Goal: Check status: Check status

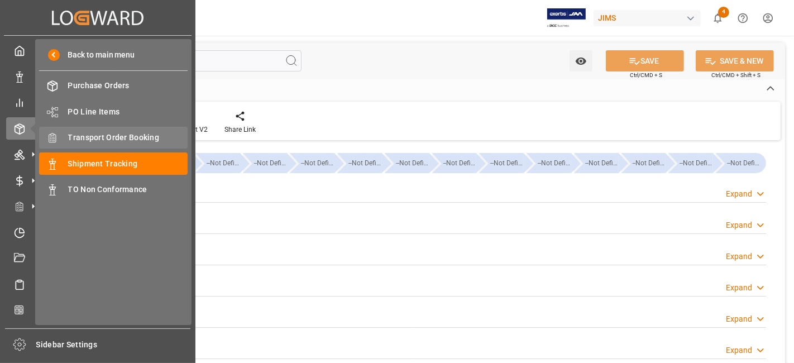
click at [145, 138] on span "Transport Order Booking" at bounding box center [128, 138] width 120 height 12
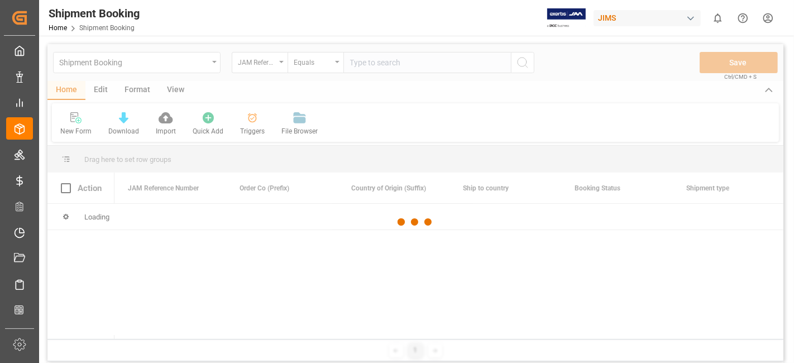
click at [378, 61] on div at bounding box center [415, 222] width 736 height 356
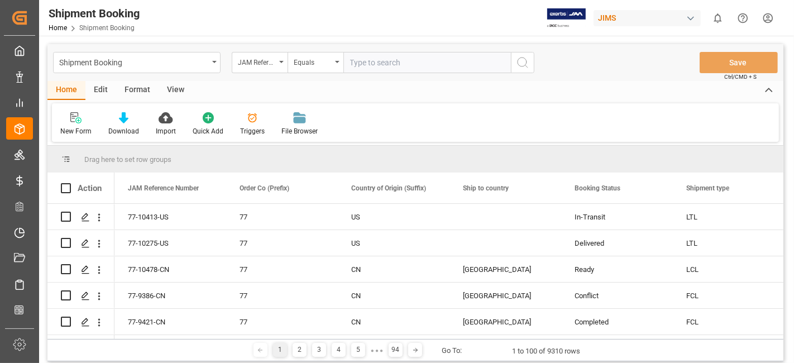
click at [375, 63] on input "text" at bounding box center [428, 62] width 168 height 21
paste input "77-10413-US"
type input "77-10413-US"
click at [521, 63] on icon "search button" at bounding box center [522, 62] width 13 height 13
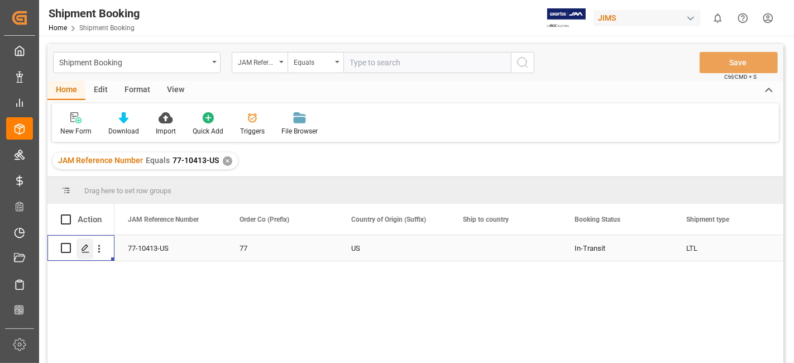
click at [87, 247] on icon "Press SPACE to select this row." at bounding box center [85, 248] width 9 height 9
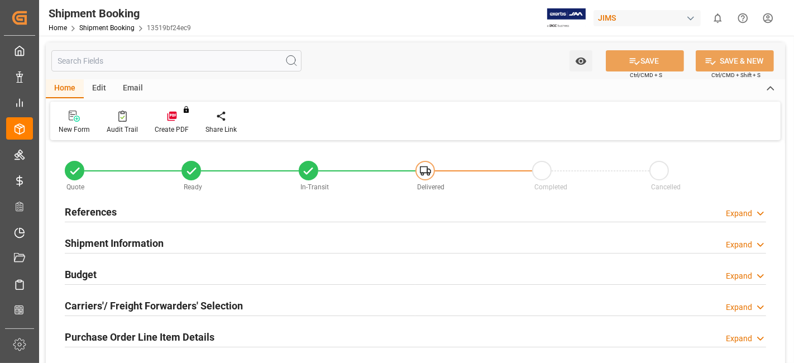
type input "0"
type input "[DATE]"
click at [211, 211] on div "References Expand" at bounding box center [416, 211] width 702 height 21
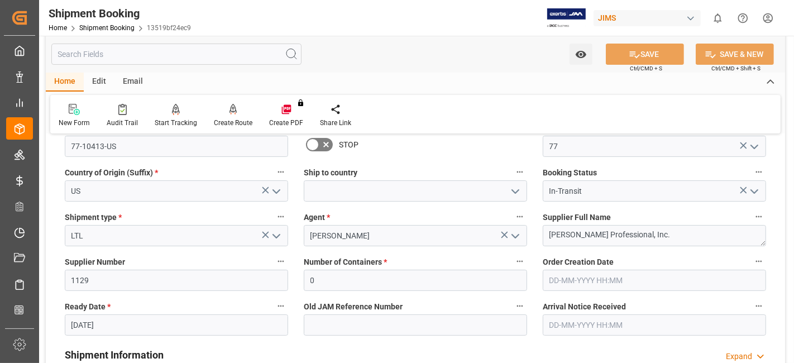
scroll to position [124, 0]
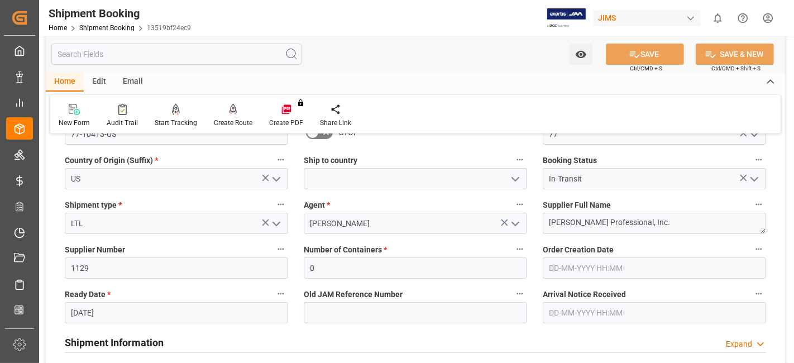
click at [515, 180] on icon "open menu" at bounding box center [515, 179] width 13 height 13
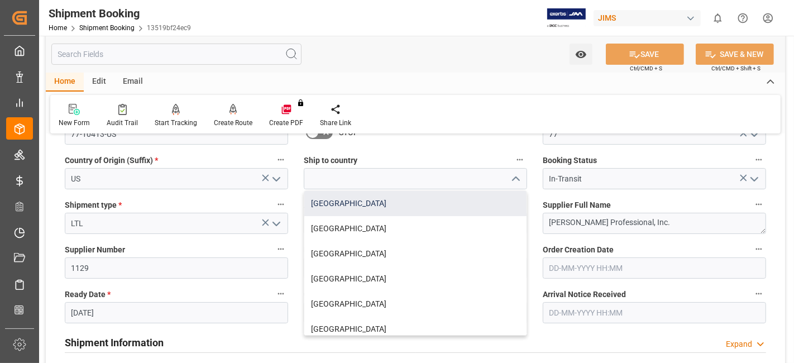
click at [477, 210] on div "Canada" at bounding box center [415, 203] width 222 height 25
type input "Canada"
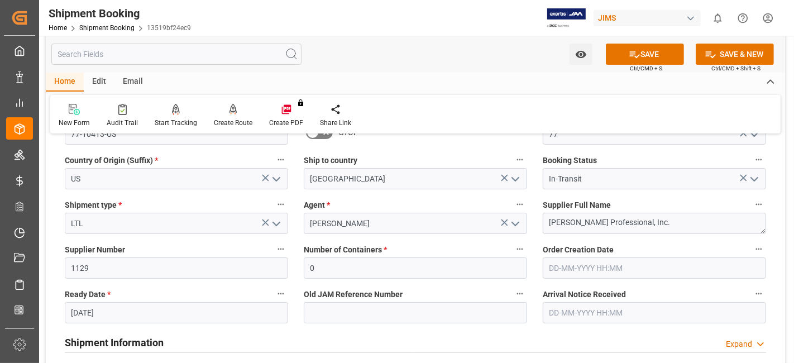
click at [278, 227] on icon "open menu" at bounding box center [276, 223] width 13 height 13
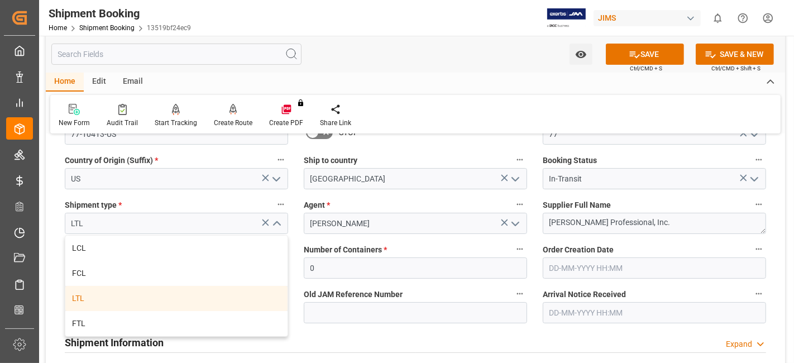
click at [158, 301] on div "LTL" at bounding box center [176, 298] width 222 height 25
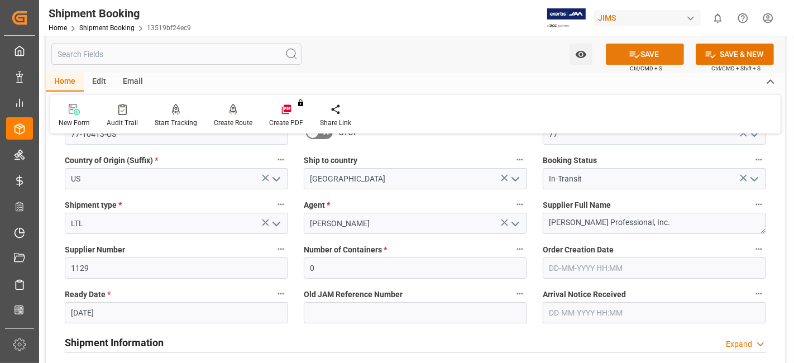
click at [629, 54] on icon at bounding box center [635, 55] width 12 height 12
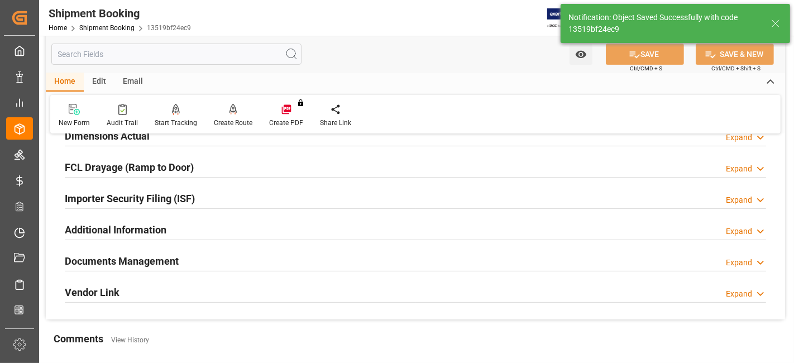
scroll to position [372, 0]
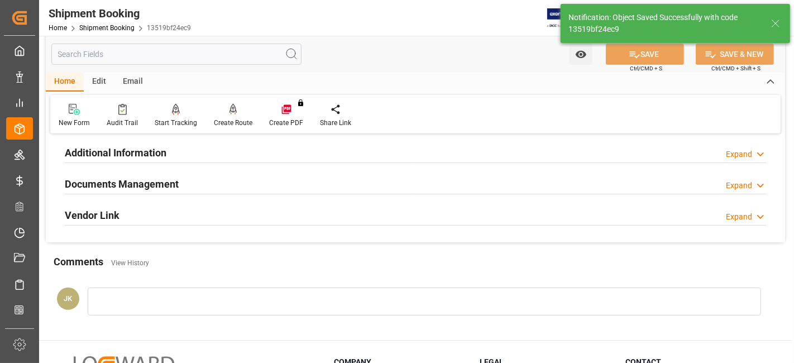
click at [136, 185] on h2 "Documents Management" at bounding box center [122, 184] width 114 height 15
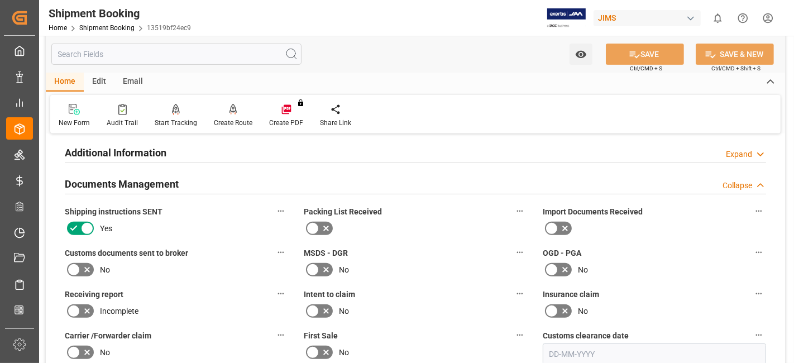
click at [81, 265] on icon at bounding box center [86, 269] width 13 height 13
click at [0, 0] on input "checkbox" at bounding box center [0, 0] width 0 height 0
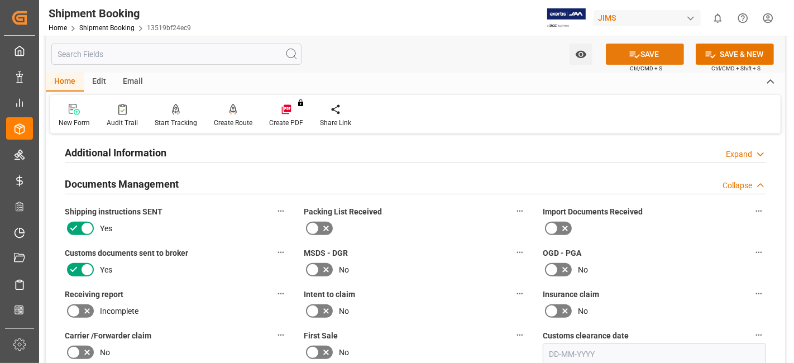
click at [629, 51] on icon at bounding box center [635, 55] width 12 height 12
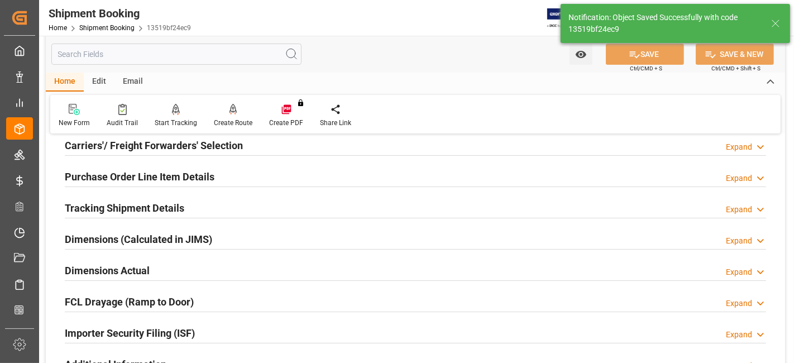
scroll to position [124, 0]
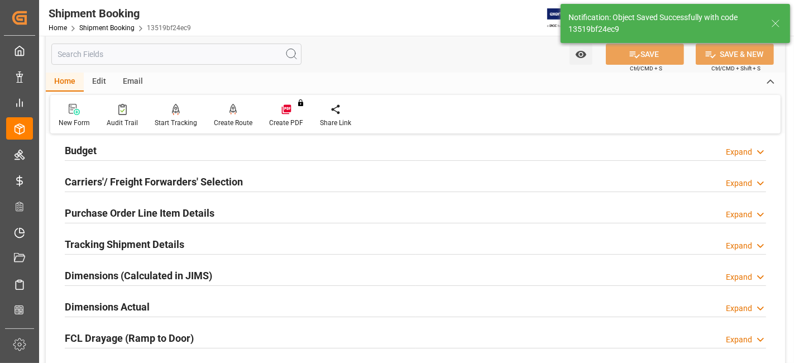
click at [109, 245] on h2 "Tracking Shipment Details" at bounding box center [125, 244] width 120 height 15
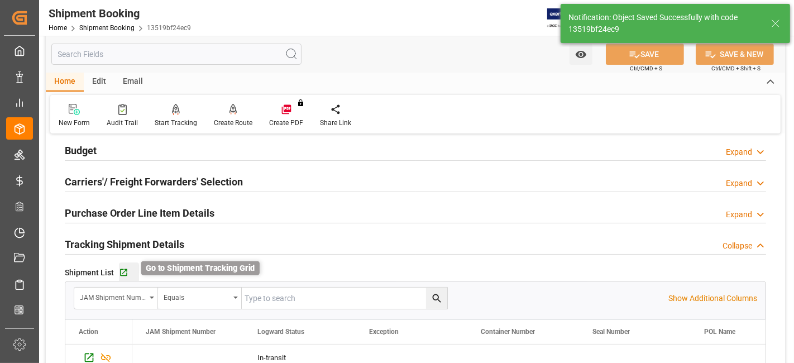
click at [123, 269] on icon "button" at bounding box center [123, 272] width 9 height 9
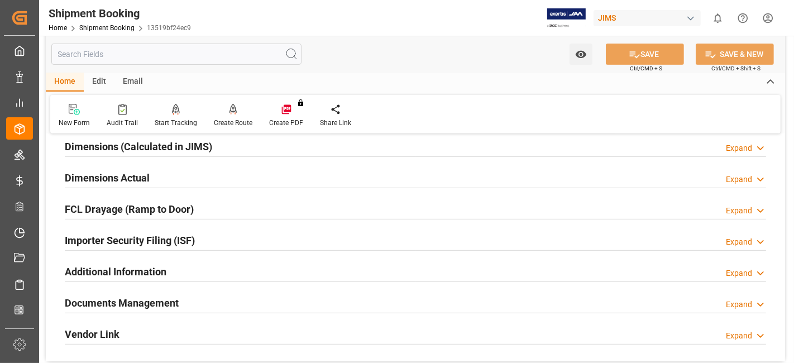
scroll to position [496, 0]
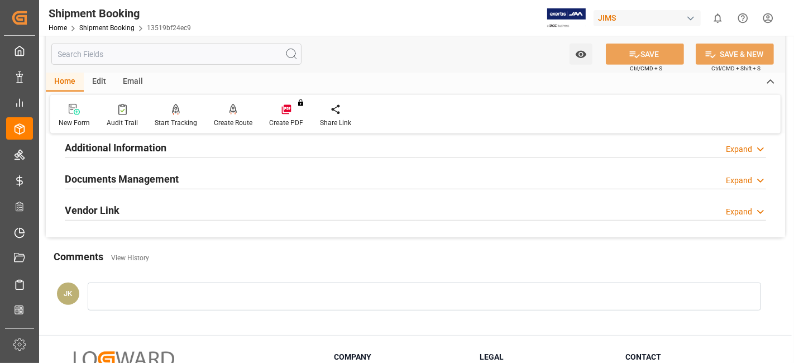
click at [154, 177] on h2 "Documents Management" at bounding box center [122, 179] width 114 height 15
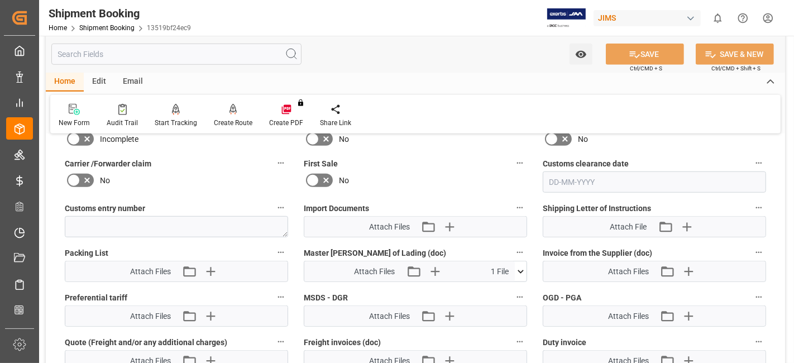
scroll to position [683, 0]
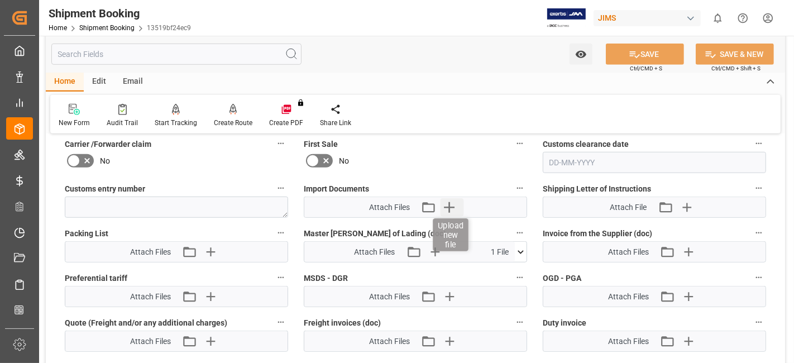
click at [453, 202] on icon "button" at bounding box center [449, 207] width 11 height 11
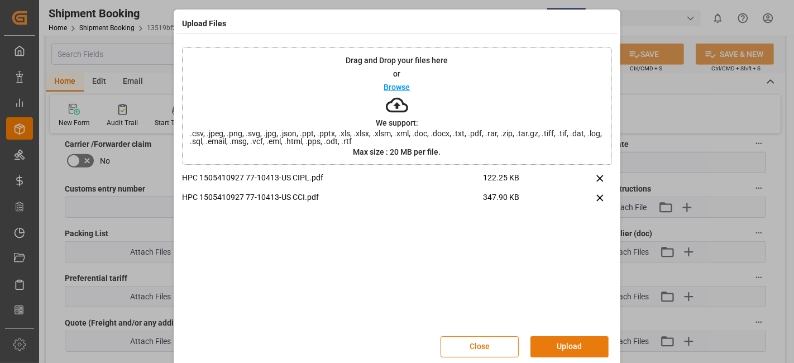
click at [559, 336] on button "Upload" at bounding box center [570, 346] width 78 height 21
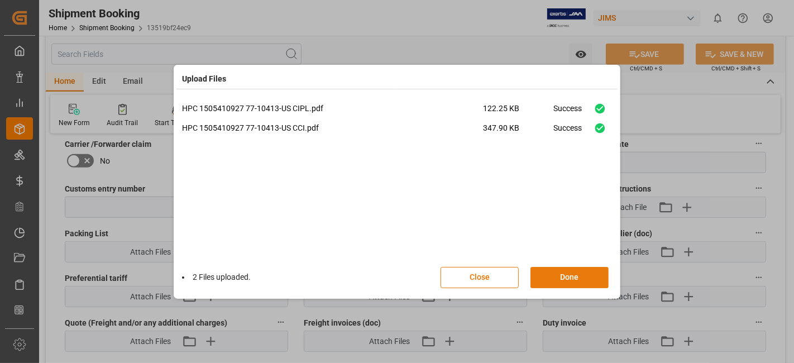
click at [557, 278] on button "Done" at bounding box center [570, 277] width 78 height 21
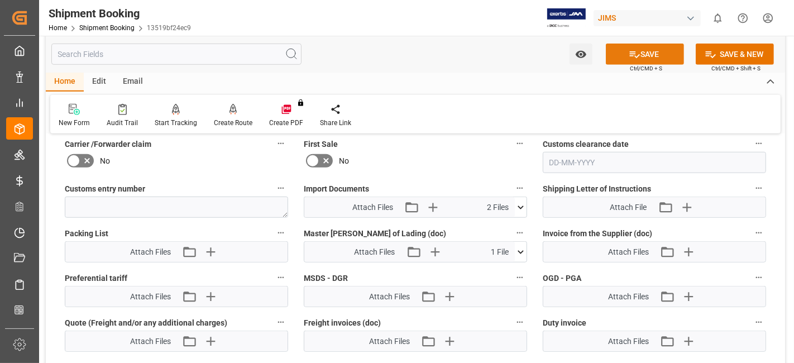
click at [629, 55] on icon at bounding box center [635, 55] width 12 height 12
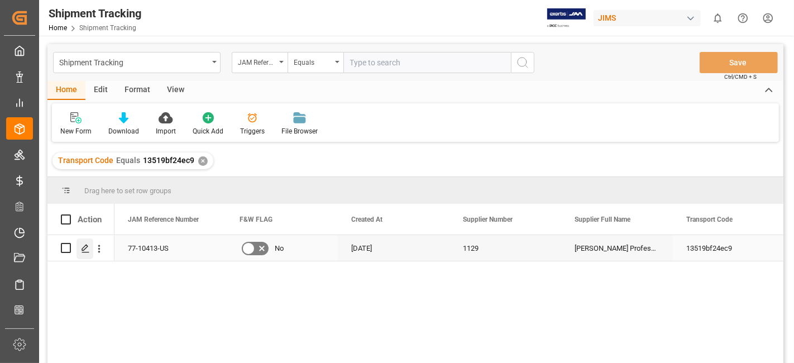
click at [81, 244] on icon "Press SPACE to select this row." at bounding box center [85, 248] width 9 height 9
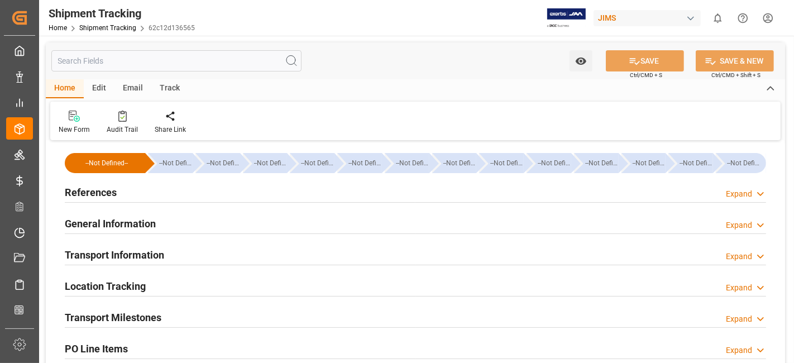
type input "08-08-2025 00:00"
type input "20-08-2025 00:00"
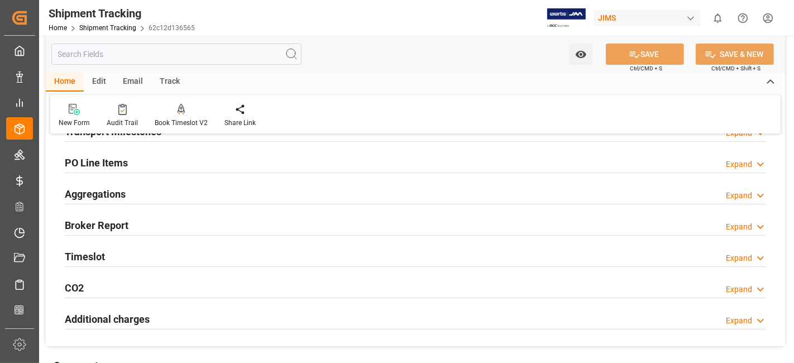
scroll to position [124, 0]
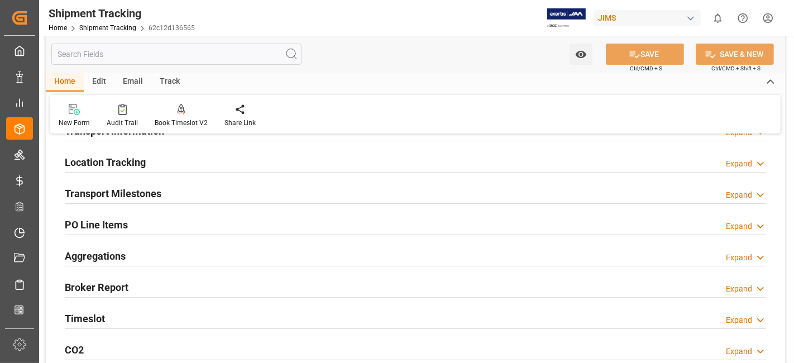
click at [169, 192] on div "Transport Milestones Expand" at bounding box center [416, 192] width 702 height 21
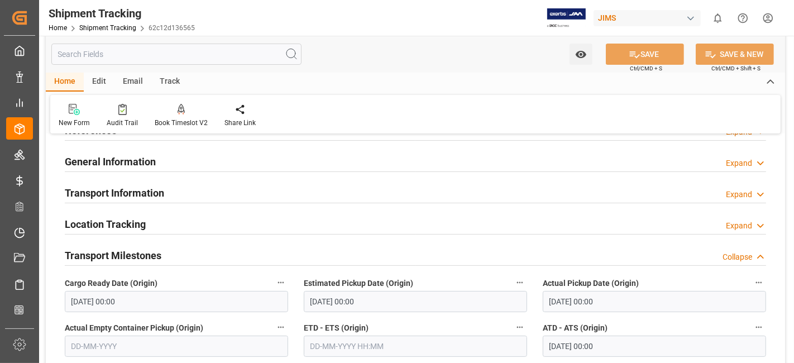
scroll to position [0, 0]
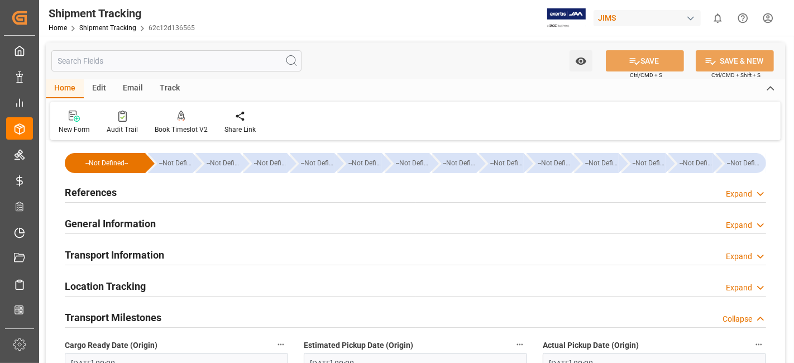
click at [108, 190] on h2 "References" at bounding box center [91, 192] width 52 height 15
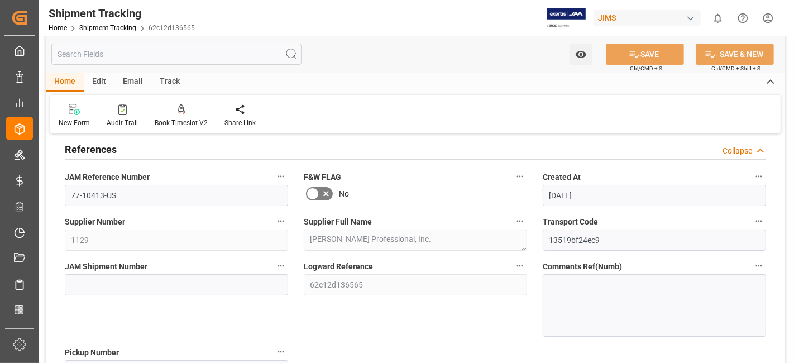
scroll to position [62, 0]
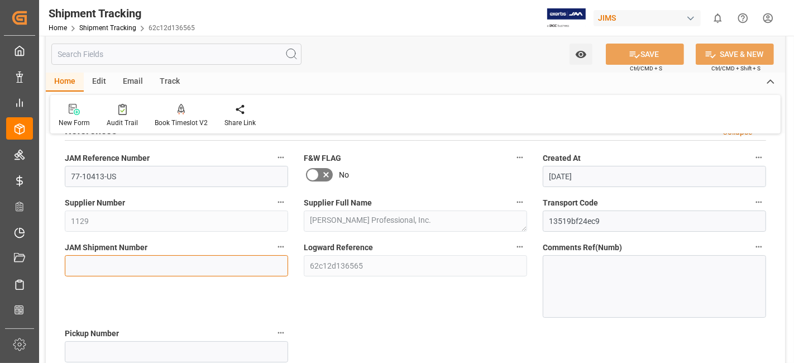
drag, startPoint x: 101, startPoint y: 270, endPoint x: 115, endPoint y: 267, distance: 13.7
click at [101, 270] on input at bounding box center [176, 265] width 223 height 21
paste input "72521"
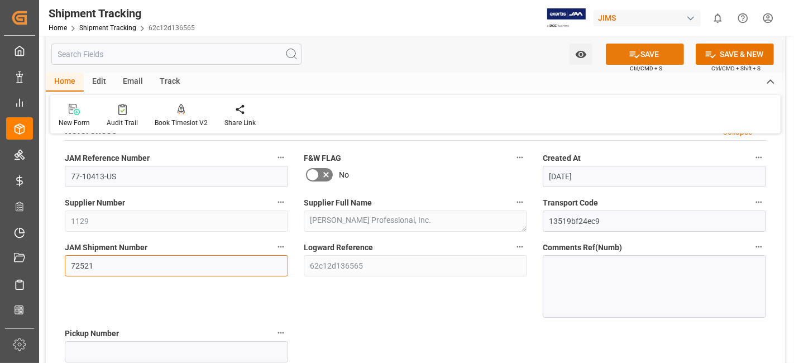
type input "72521"
click at [620, 58] on button "SAVE" at bounding box center [645, 54] width 78 height 21
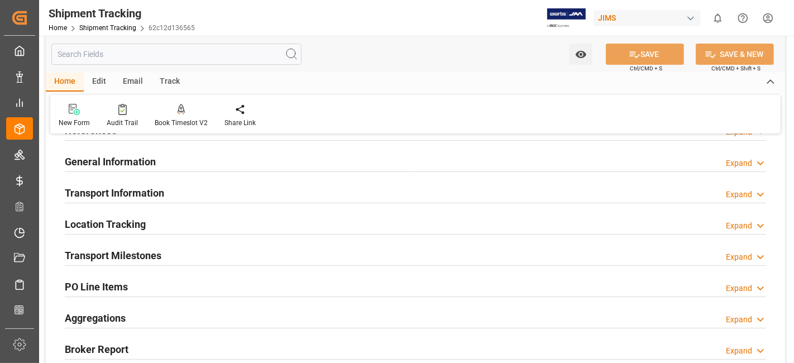
click at [168, 189] on div "Transport Information Expand" at bounding box center [416, 192] width 702 height 21
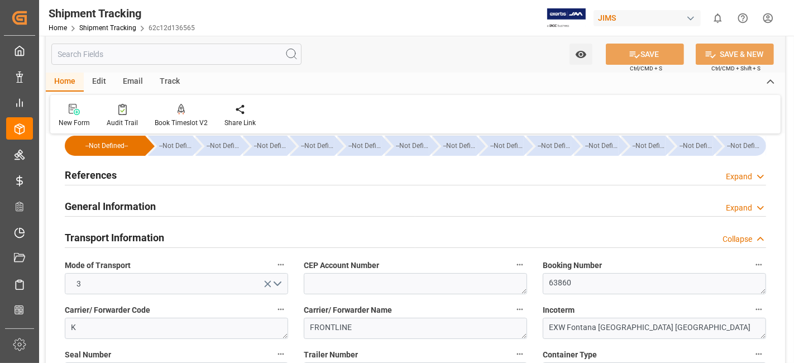
scroll to position [0, 0]
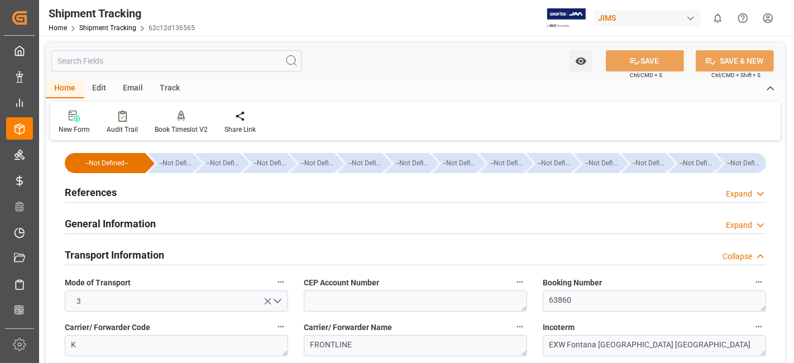
click at [153, 194] on div "References Expand" at bounding box center [416, 191] width 702 height 21
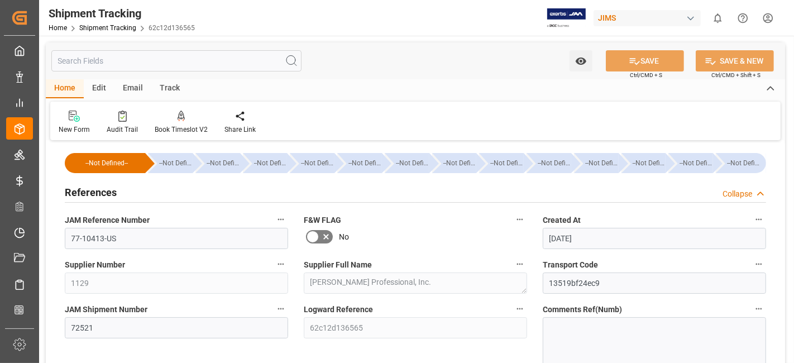
click at [153, 194] on div "References Collapse" at bounding box center [416, 191] width 702 height 21
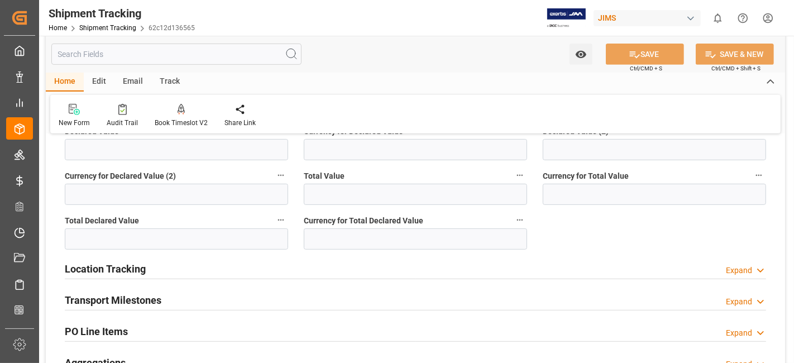
scroll to position [434, 0]
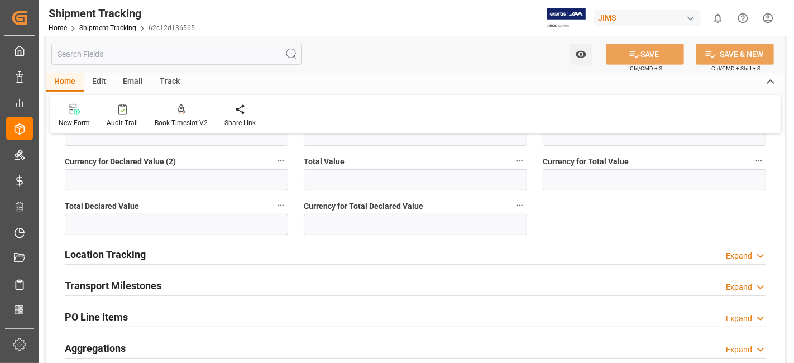
click at [166, 254] on div "Location Tracking Expand" at bounding box center [416, 253] width 702 height 21
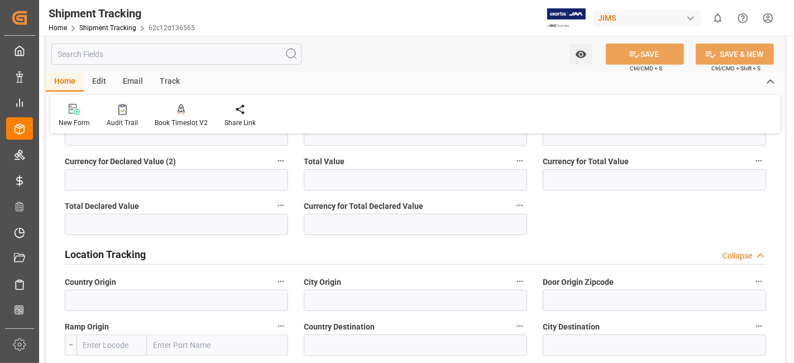
click at [166, 254] on div "Location Tracking Collapse" at bounding box center [416, 253] width 702 height 21
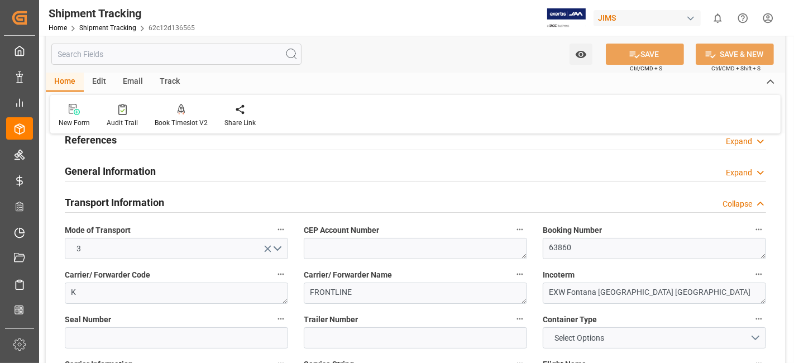
scroll to position [0, 0]
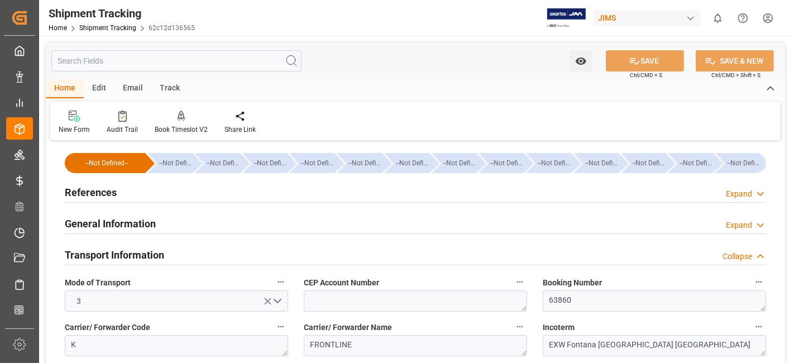
click at [112, 193] on h2 "References" at bounding box center [91, 192] width 52 height 15
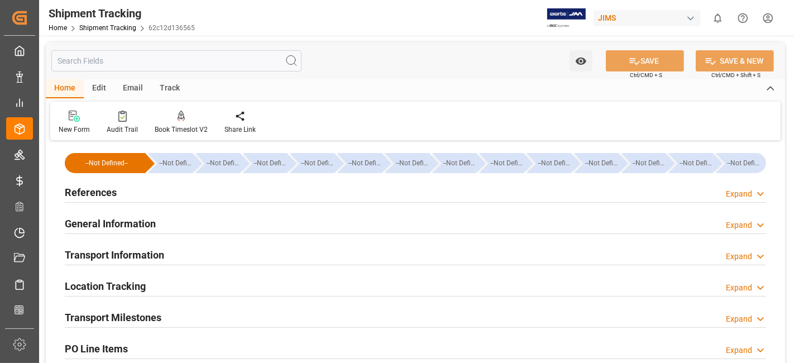
click at [165, 218] on div "General Information Expand" at bounding box center [416, 222] width 702 height 21
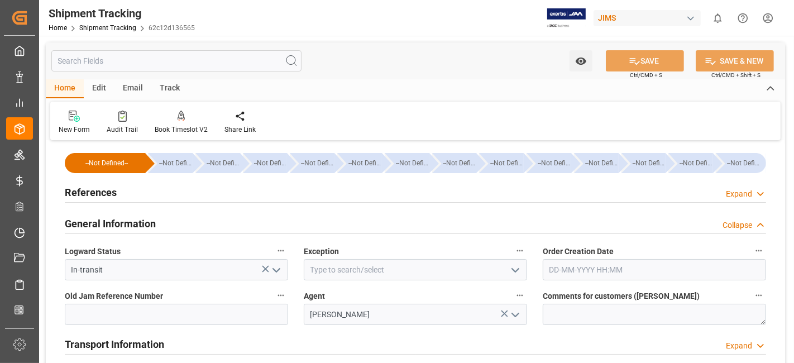
click at [168, 222] on div "General Information Collapse" at bounding box center [416, 222] width 702 height 21
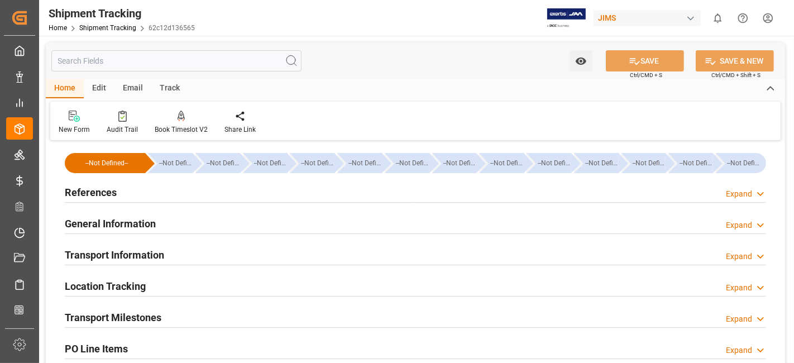
click at [169, 252] on div "Transport Information Expand" at bounding box center [416, 254] width 702 height 21
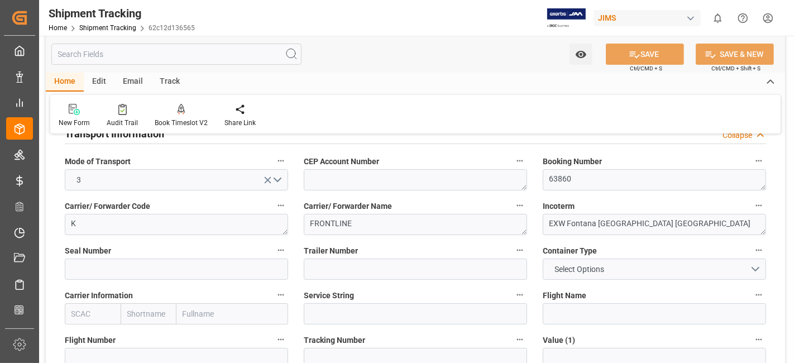
scroll to position [124, 0]
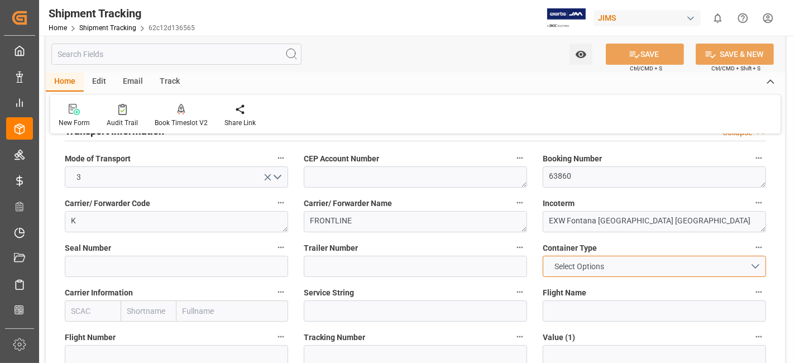
click at [759, 263] on button "Select Options" at bounding box center [654, 266] width 223 height 21
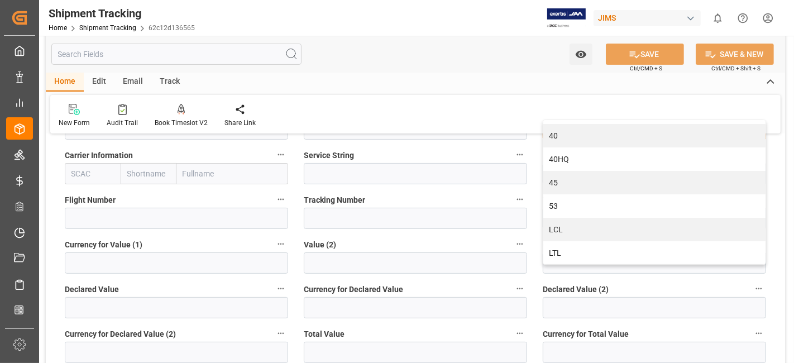
scroll to position [372, 0]
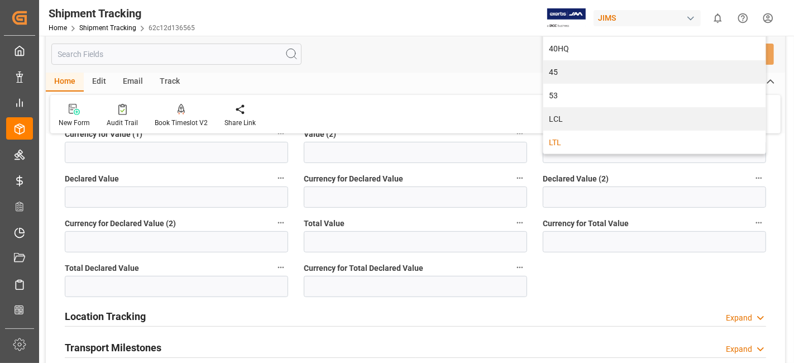
click at [590, 140] on div "LTL" at bounding box center [655, 142] width 222 height 23
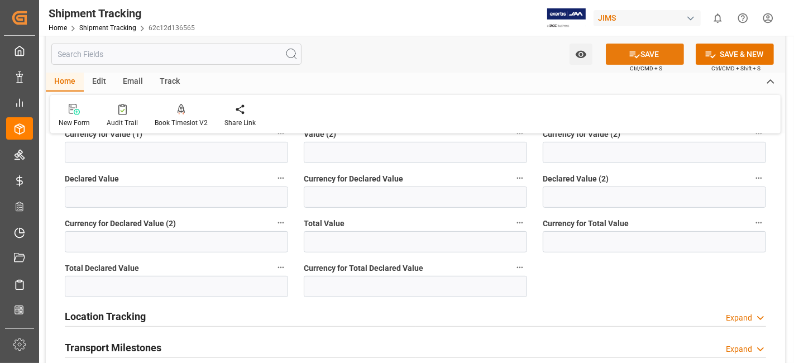
click at [645, 55] on button "SAVE" at bounding box center [645, 54] width 78 height 21
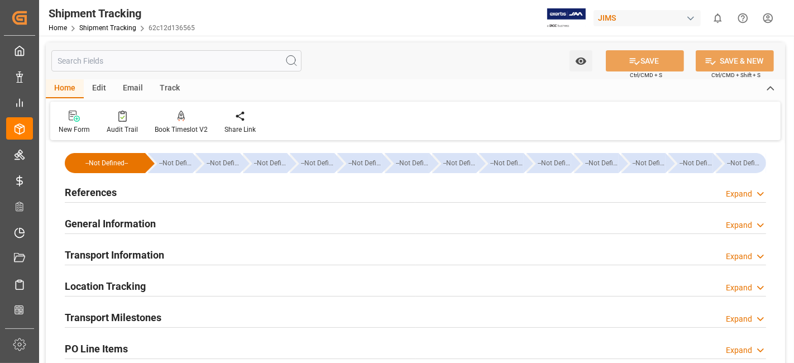
scroll to position [62, 0]
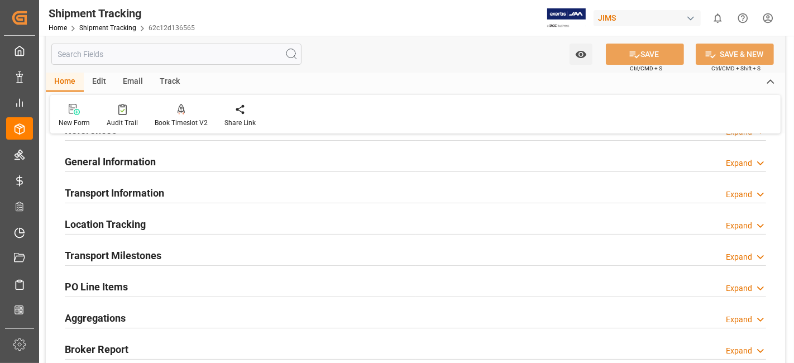
click at [170, 249] on div "Transport Milestones Expand" at bounding box center [416, 254] width 702 height 21
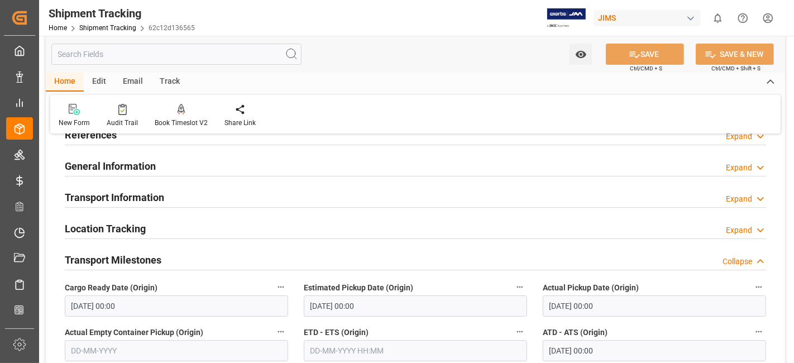
scroll to position [0, 0]
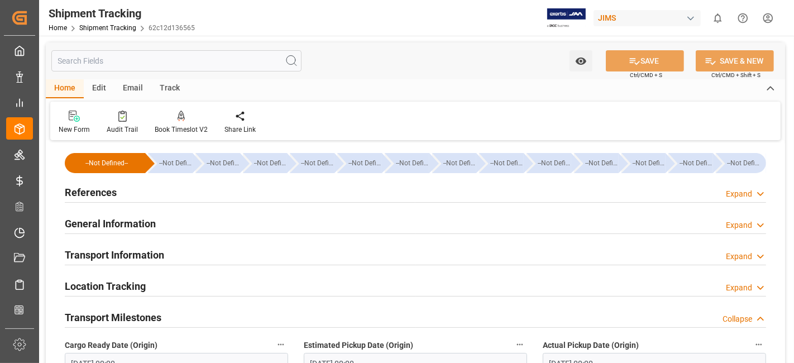
click at [126, 194] on div "References Expand" at bounding box center [416, 191] width 702 height 21
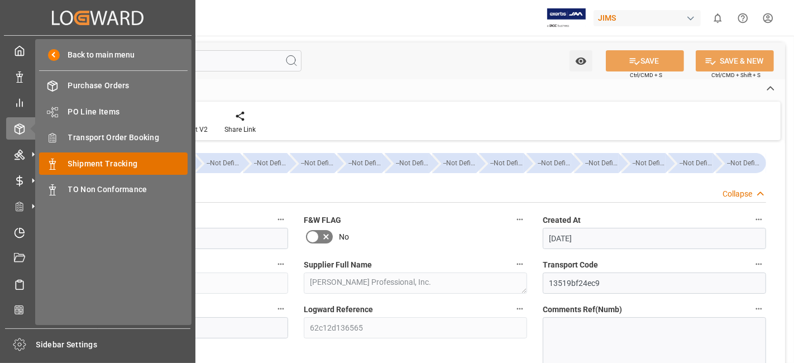
click at [140, 165] on span "Shipment Tracking" at bounding box center [128, 164] width 120 height 12
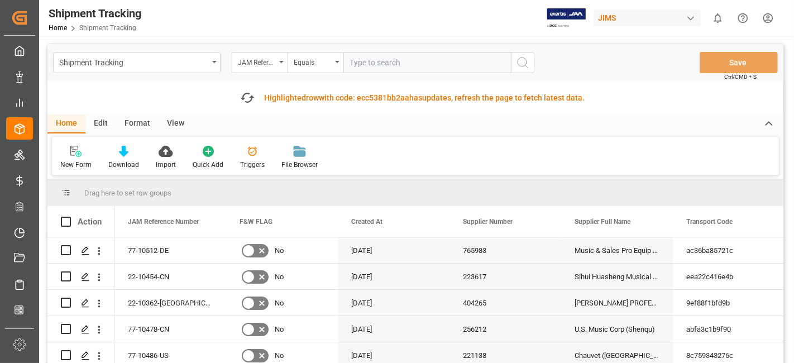
click at [373, 63] on input "text" at bounding box center [428, 62] width 168 height 21
type input "77-10251-US"
click at [530, 63] on button "search button" at bounding box center [522, 62] width 23 height 21
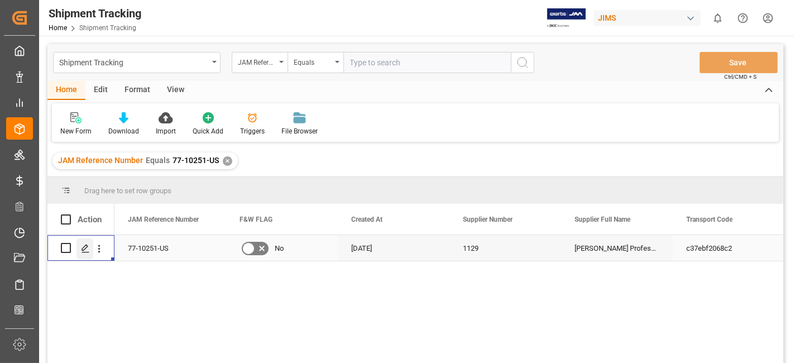
click at [83, 253] on div "Press SPACE to select this row." at bounding box center [85, 249] width 17 height 21
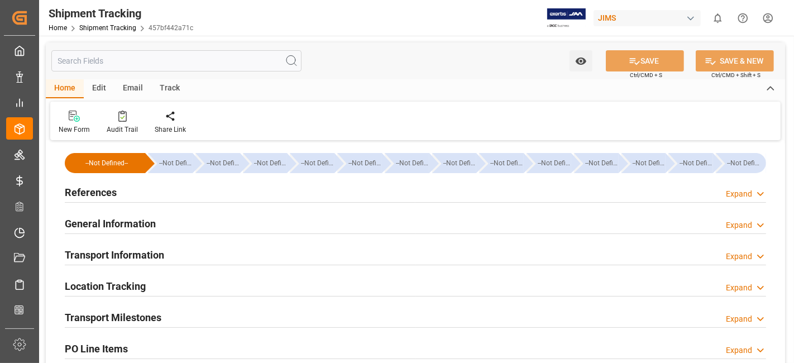
type input "111243.02"
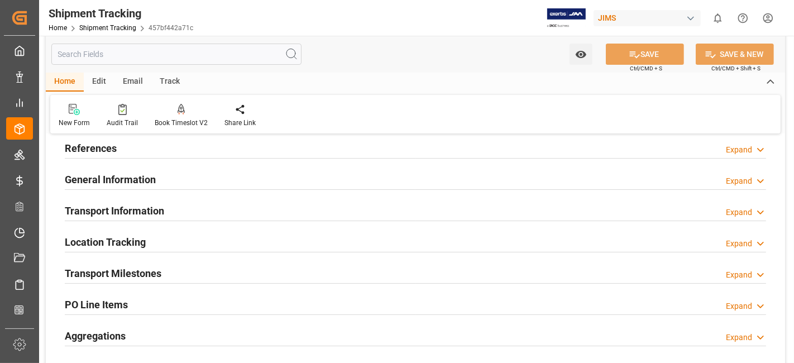
scroll to position [62, 0]
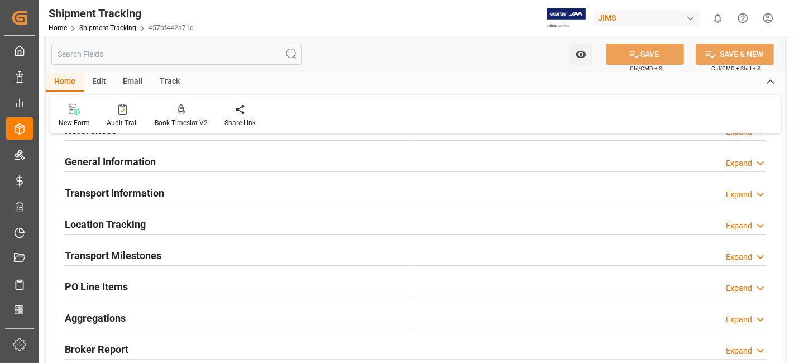
click at [192, 188] on div "Transport Information Expand" at bounding box center [416, 192] width 702 height 21
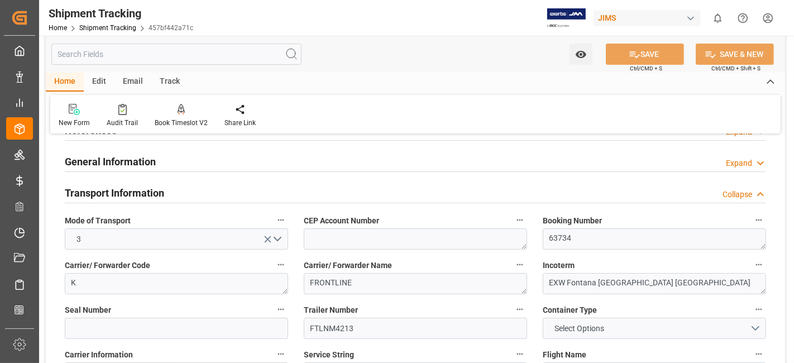
scroll to position [124, 0]
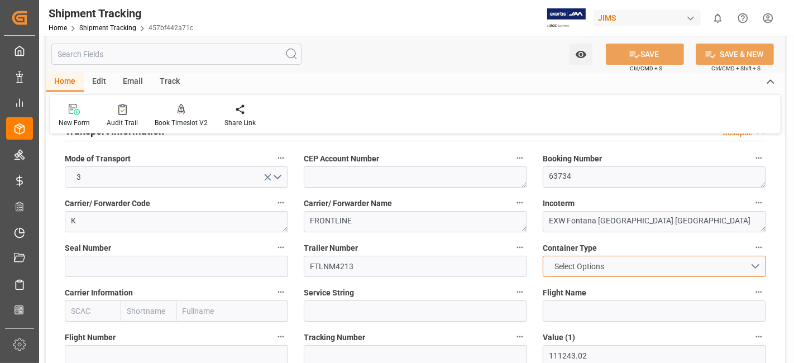
click at [615, 266] on button "Select Options" at bounding box center [654, 266] width 223 height 21
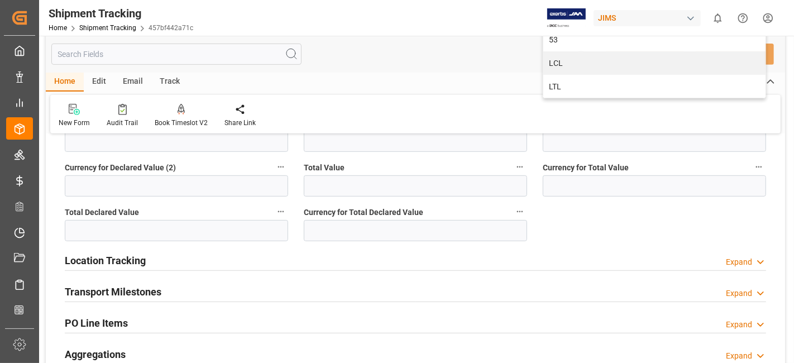
scroll to position [434, 0]
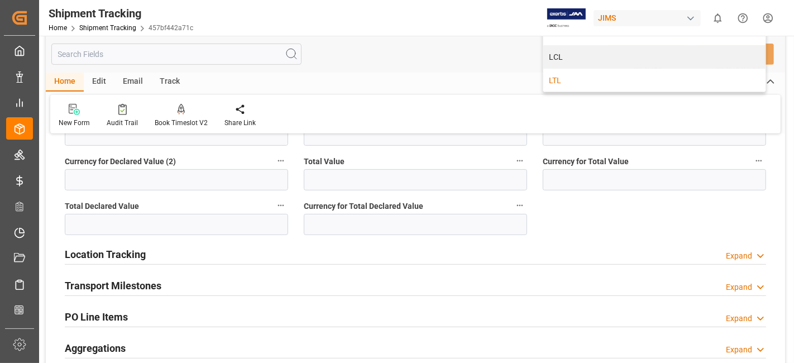
click at [577, 79] on div "LTL" at bounding box center [655, 80] width 222 height 23
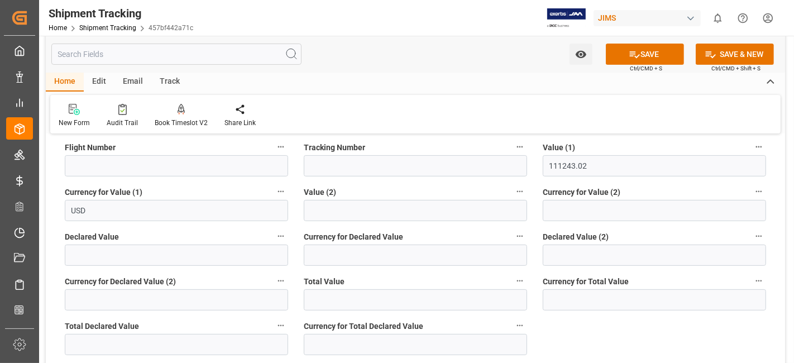
scroll to position [310, 0]
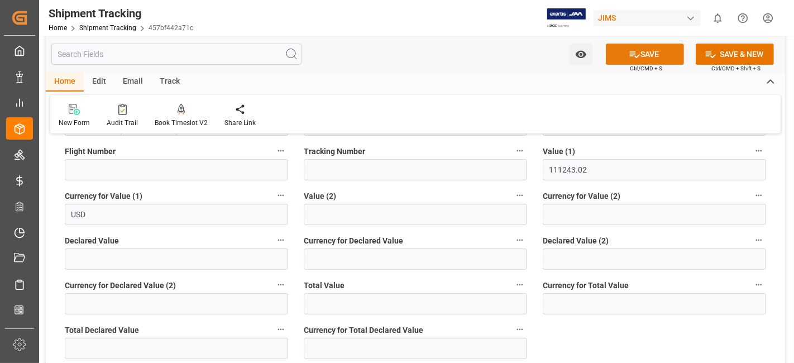
click at [639, 53] on button "SAVE" at bounding box center [645, 54] width 78 height 21
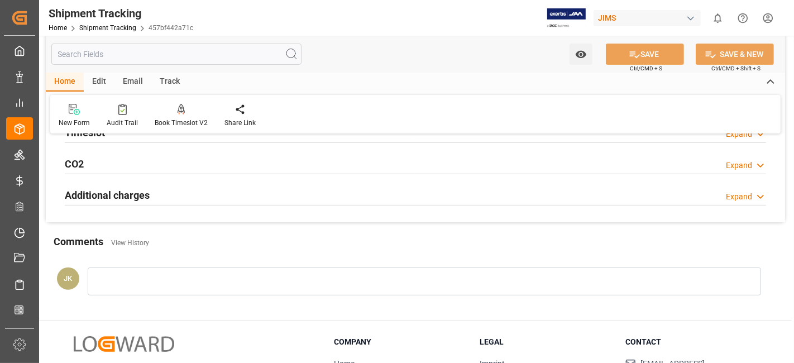
scroll to position [0, 0]
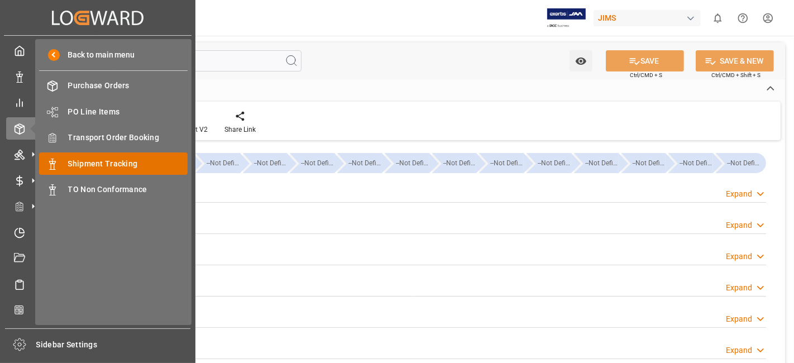
click at [129, 162] on span "Shipment Tracking" at bounding box center [128, 164] width 120 height 12
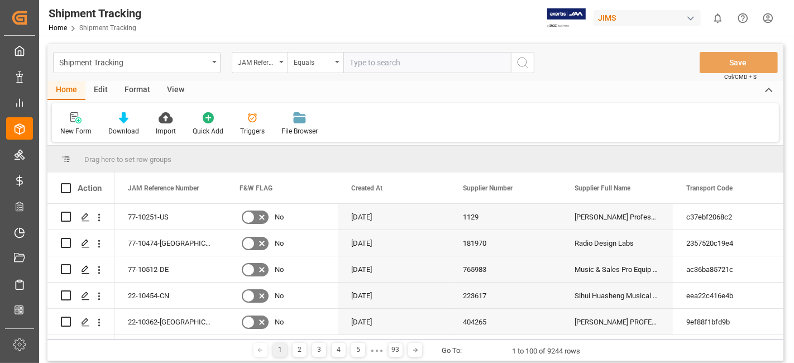
click at [361, 65] on input "text" at bounding box center [428, 62] width 168 height 21
type input "77-10252-US"
click at [520, 65] on icon "search button" at bounding box center [522, 62] width 13 height 13
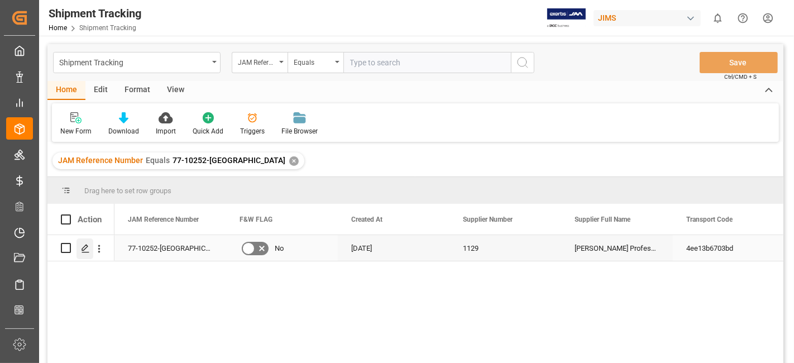
click at [91, 250] on div "Press SPACE to select this row." at bounding box center [85, 249] width 17 height 21
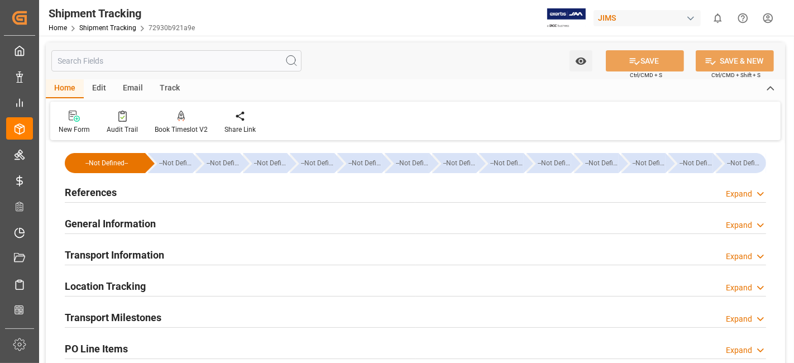
click at [257, 248] on div "Transport Information Expand" at bounding box center [416, 254] width 702 height 21
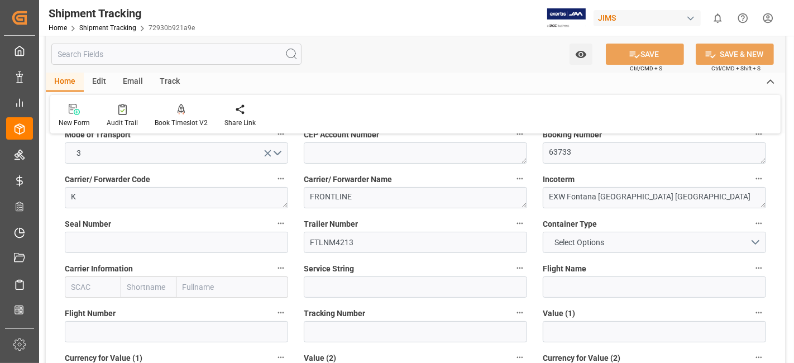
scroll to position [186, 0]
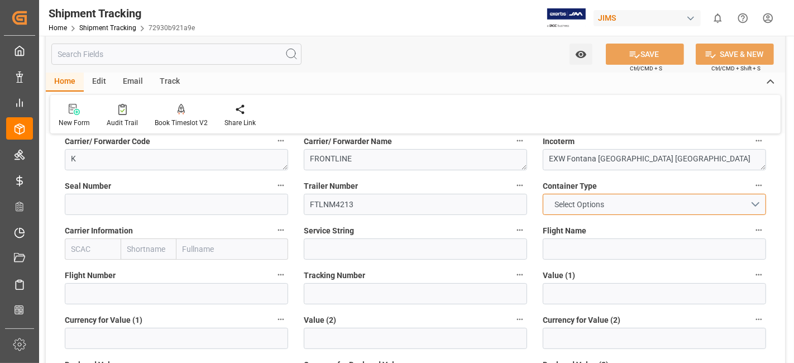
click at [662, 211] on button "Select Options" at bounding box center [654, 204] width 223 height 21
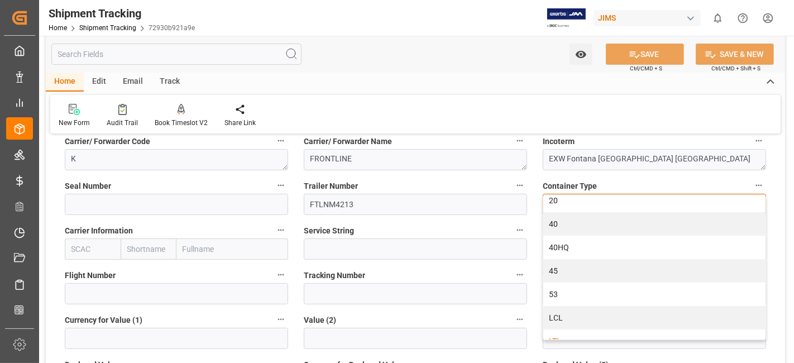
scroll to position [20, 0]
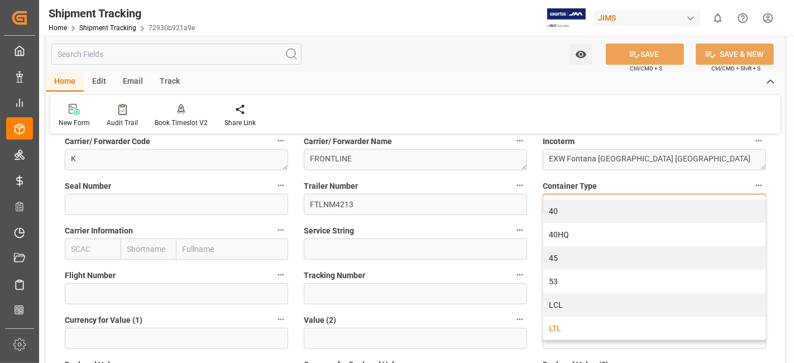
click at [597, 323] on div "LTL" at bounding box center [655, 328] width 222 height 23
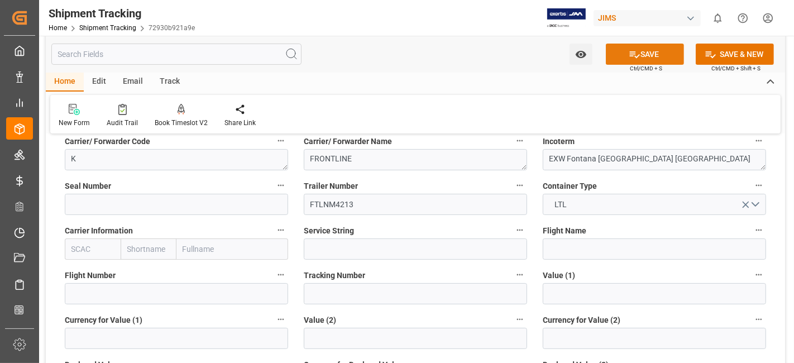
click at [632, 54] on icon at bounding box center [635, 54] width 10 height 7
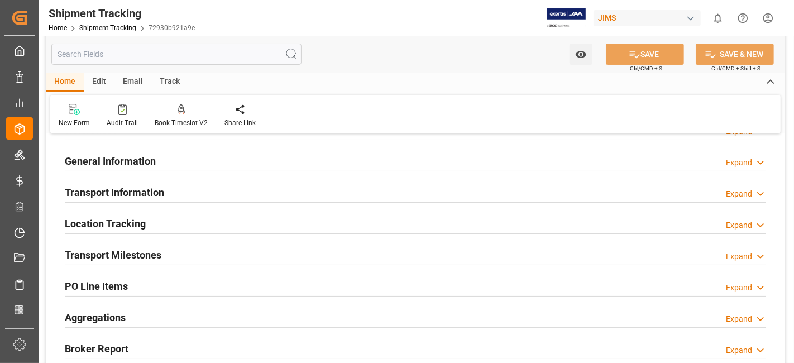
scroll to position [19, 0]
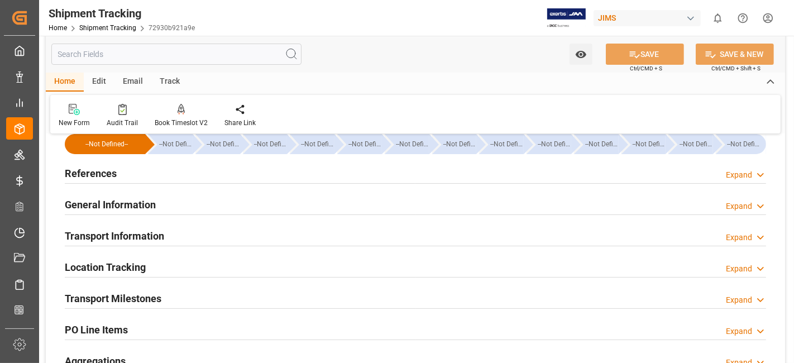
click at [132, 176] on div "References Expand" at bounding box center [416, 172] width 702 height 21
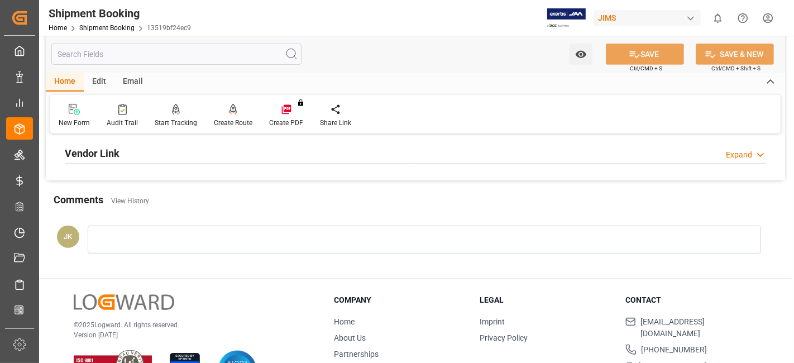
scroll to position [372, 0]
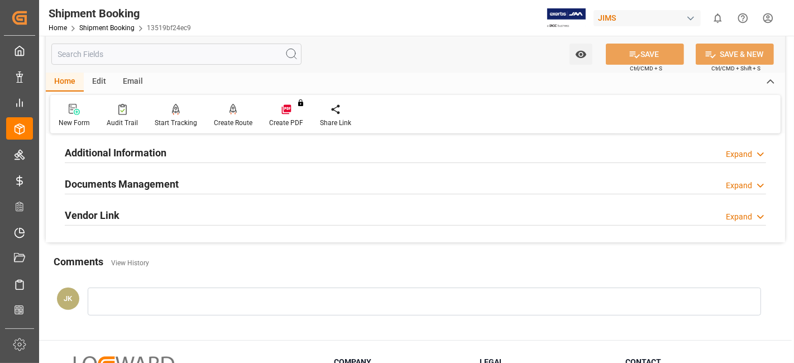
click at [206, 183] on div "Documents Management Expand" at bounding box center [416, 183] width 702 height 21
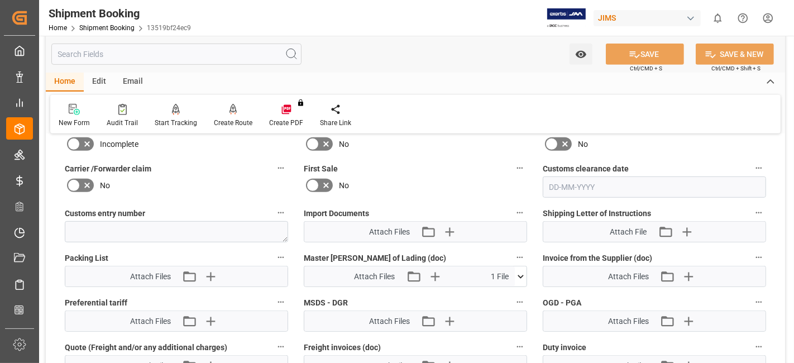
scroll to position [559, 0]
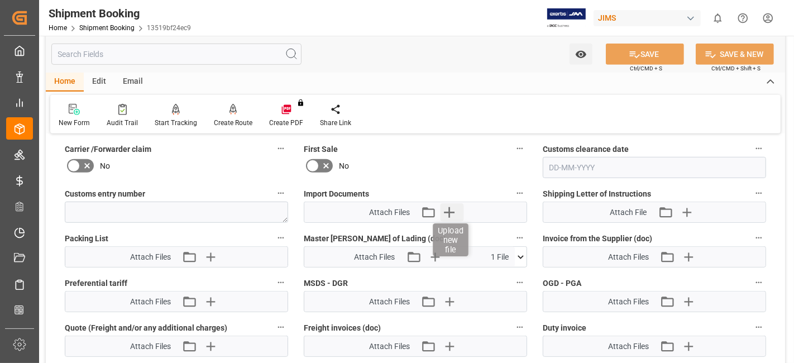
click at [457, 210] on icon "button" at bounding box center [450, 212] width 18 height 18
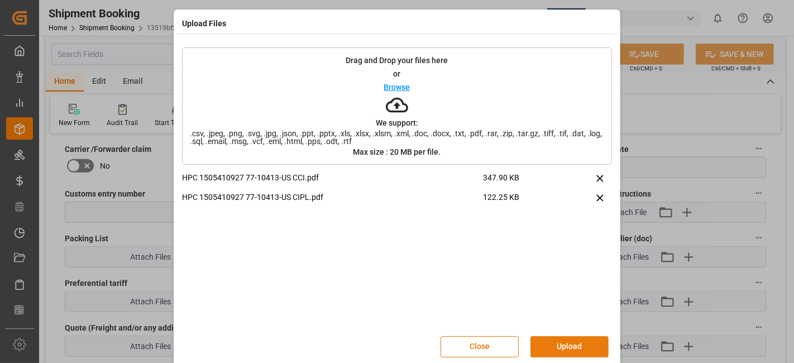
click at [544, 346] on button "Upload" at bounding box center [570, 346] width 78 height 21
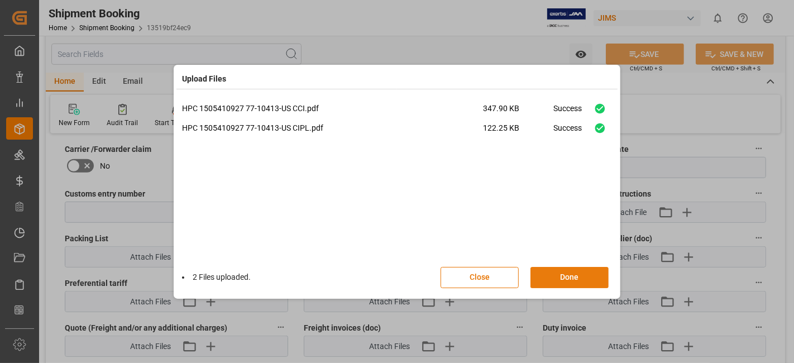
click at [554, 277] on button "Done" at bounding box center [570, 277] width 78 height 21
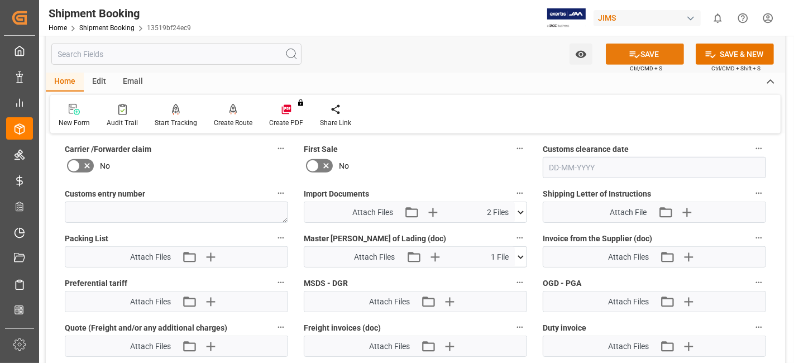
click at [627, 54] on button "SAVE" at bounding box center [645, 54] width 78 height 21
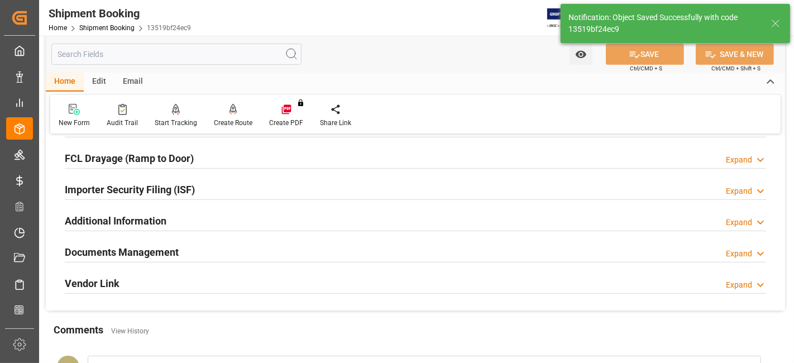
scroll to position [287, 0]
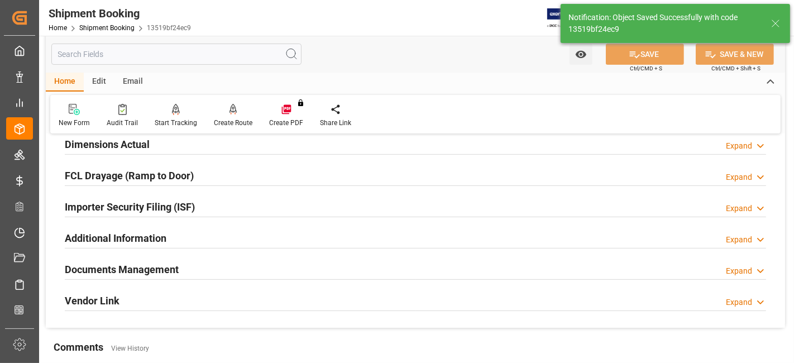
click at [331, 265] on div "Documents Management Expand" at bounding box center [416, 268] width 702 height 21
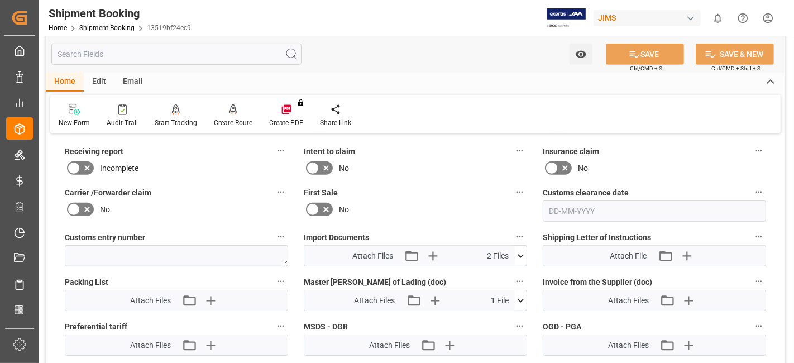
scroll to position [535, 0]
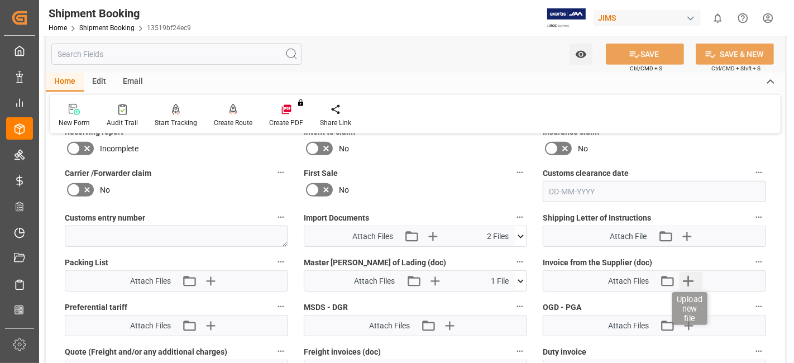
click at [689, 276] on icon "button" at bounding box center [688, 281] width 11 height 11
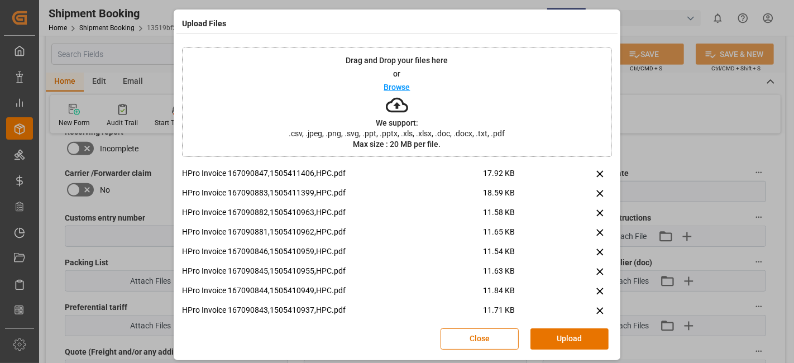
scroll to position [0, 0]
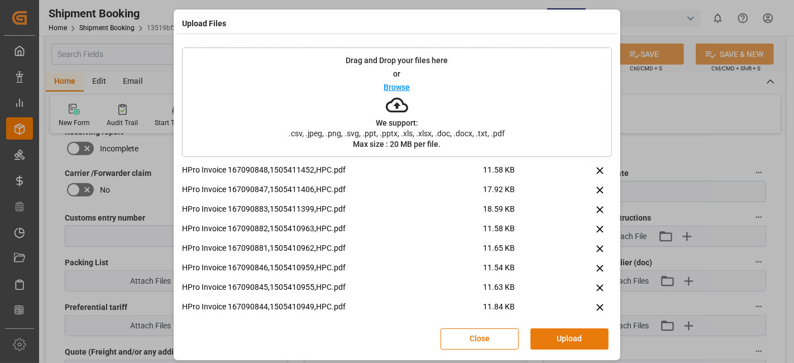
click at [563, 337] on button "Upload" at bounding box center [570, 339] width 78 height 21
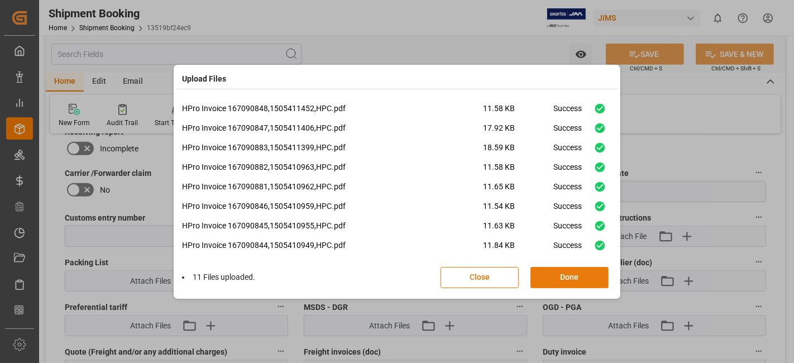
click at [572, 273] on button "Done" at bounding box center [570, 277] width 78 height 21
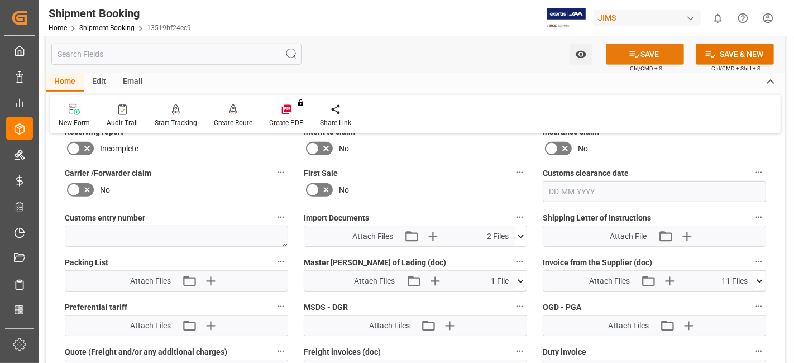
click at [624, 56] on button "SAVE" at bounding box center [645, 54] width 78 height 21
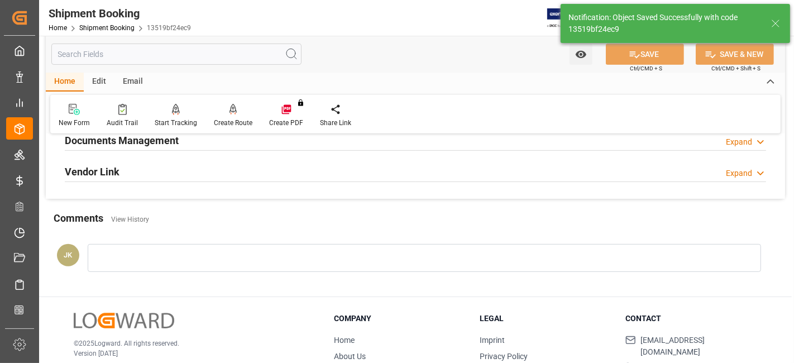
scroll to position [349, 0]
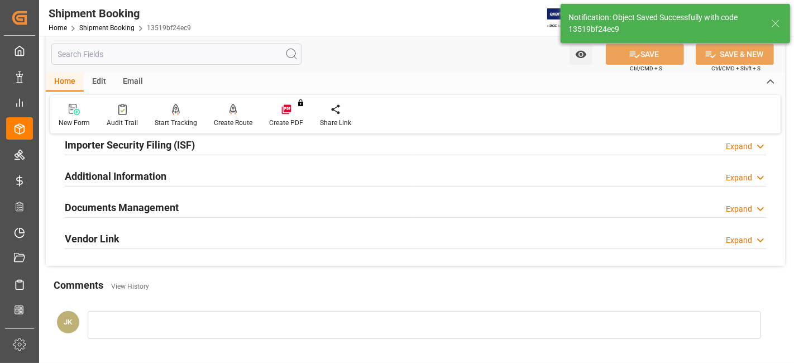
drag, startPoint x: 149, startPoint y: 208, endPoint x: 193, endPoint y: 220, distance: 46.2
click at [149, 208] on h2 "Documents Management" at bounding box center [122, 207] width 114 height 15
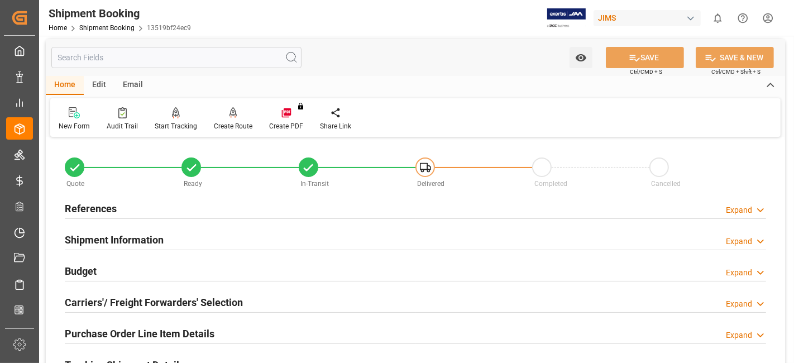
scroll to position [0, 0]
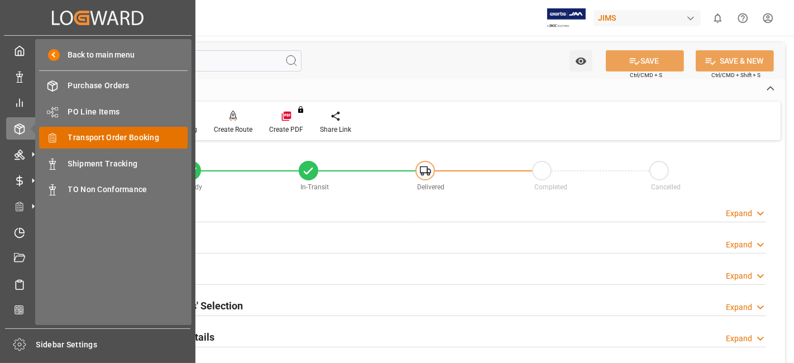
click at [155, 138] on span "Transport Order Booking" at bounding box center [128, 138] width 120 height 12
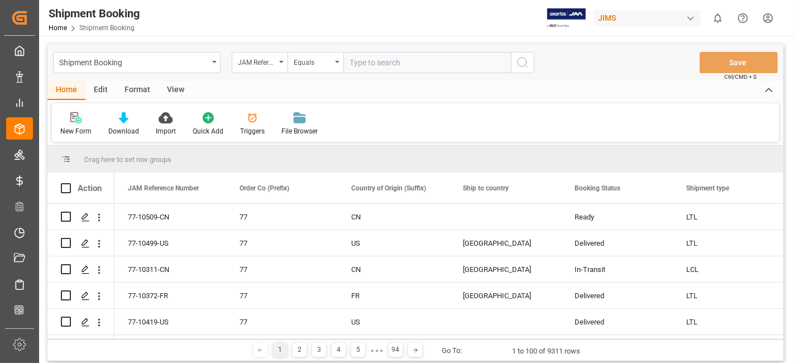
click at [75, 120] on icon at bounding box center [78, 120] width 6 height 6
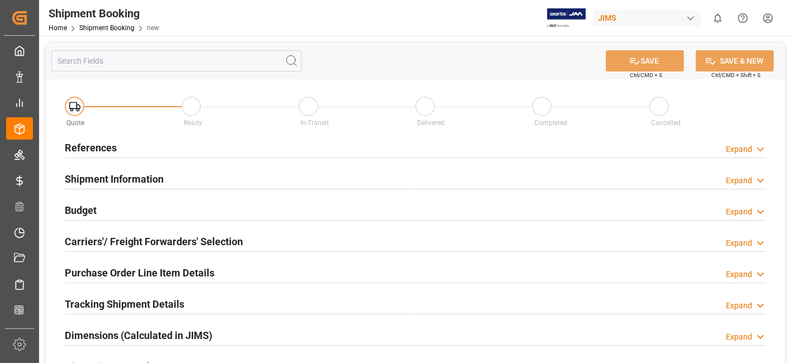
click at [421, 142] on div "References Expand" at bounding box center [416, 146] width 702 height 21
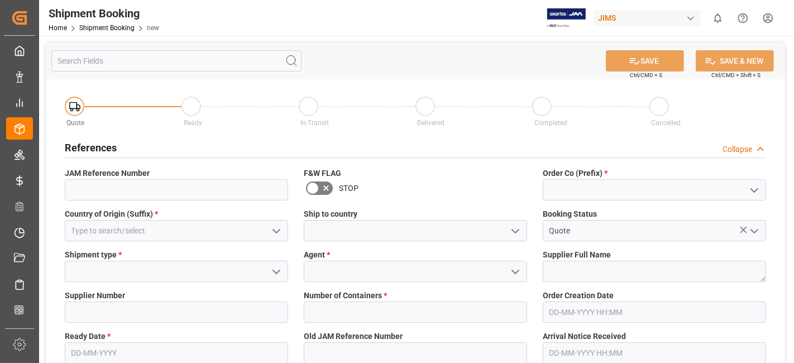
click at [749, 191] on icon "open menu" at bounding box center [754, 190] width 13 height 13
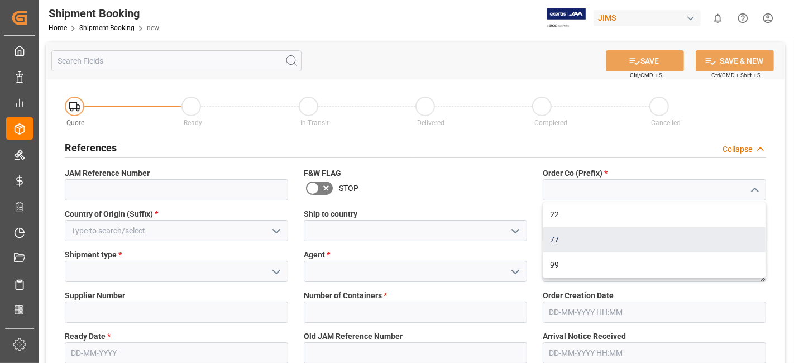
click at [696, 234] on div "77" at bounding box center [655, 239] width 222 height 25
type input "77"
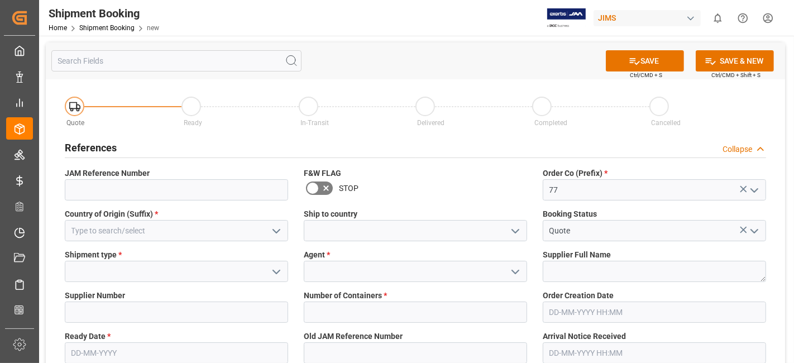
click at [270, 230] on icon "open menu" at bounding box center [276, 231] width 13 height 13
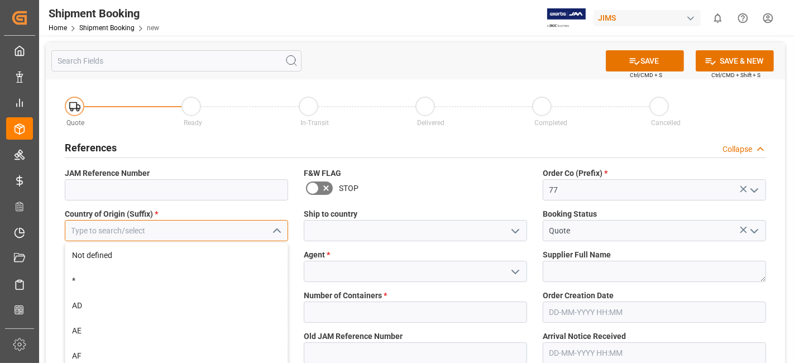
click at [231, 231] on input at bounding box center [176, 230] width 223 height 21
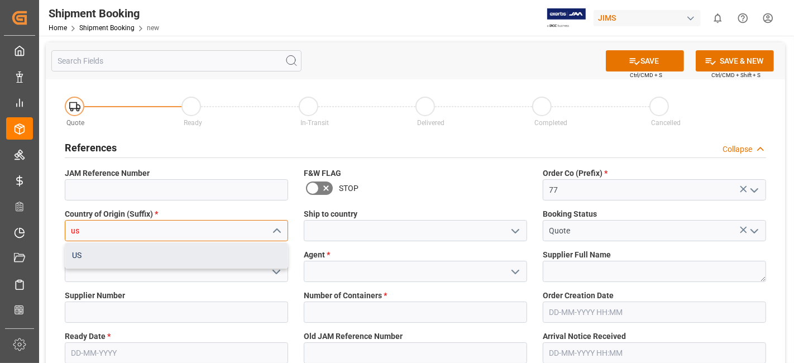
click at [206, 251] on div "US" at bounding box center [176, 255] width 222 height 25
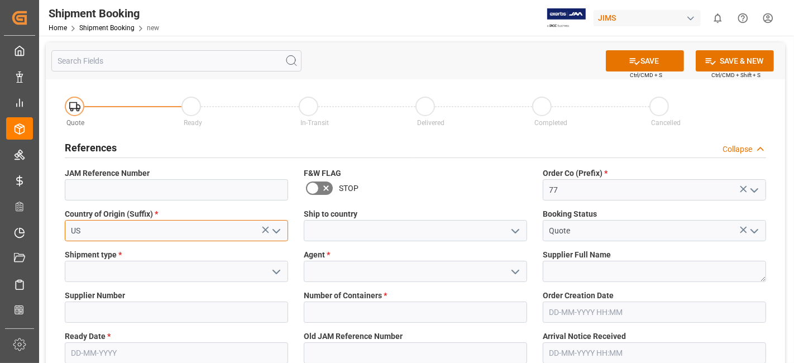
type input "US"
click at [519, 222] on button "open menu" at bounding box center [515, 230] width 17 height 17
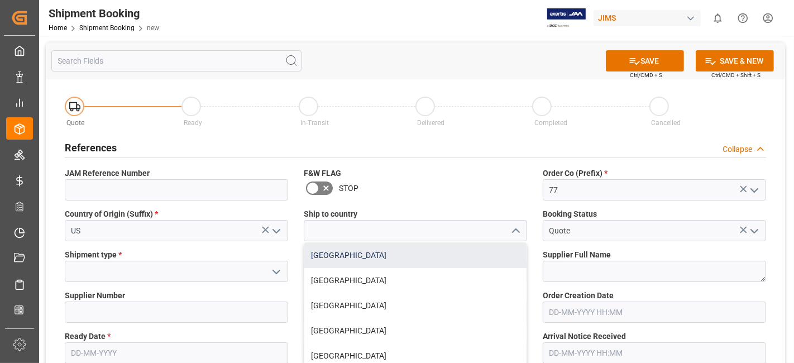
click at [459, 261] on div "Canada" at bounding box center [415, 255] width 222 height 25
type input "Canada"
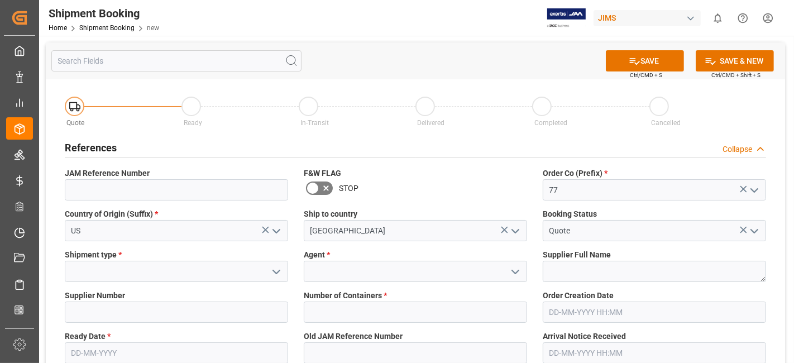
scroll to position [62, 0]
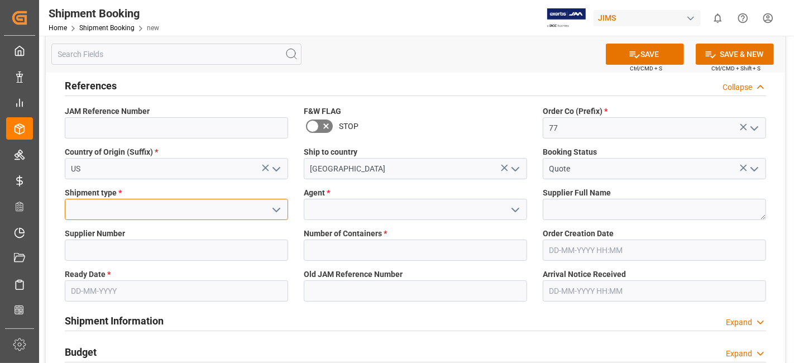
click at [188, 217] on input at bounding box center [176, 209] width 223 height 21
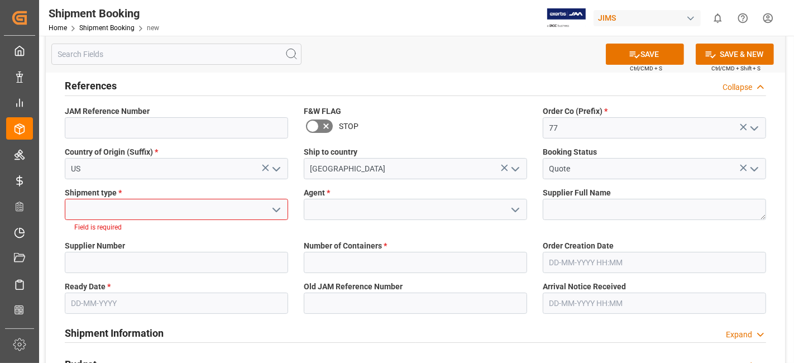
click at [282, 216] on button "open menu" at bounding box center [276, 209] width 17 height 17
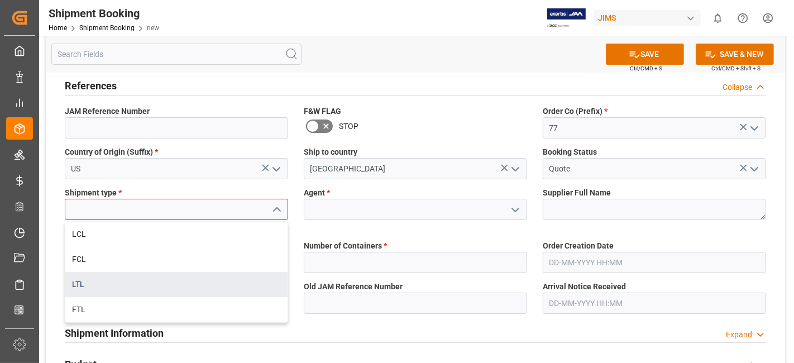
click at [213, 289] on div "LTL" at bounding box center [176, 284] width 222 height 25
type input "LTL"
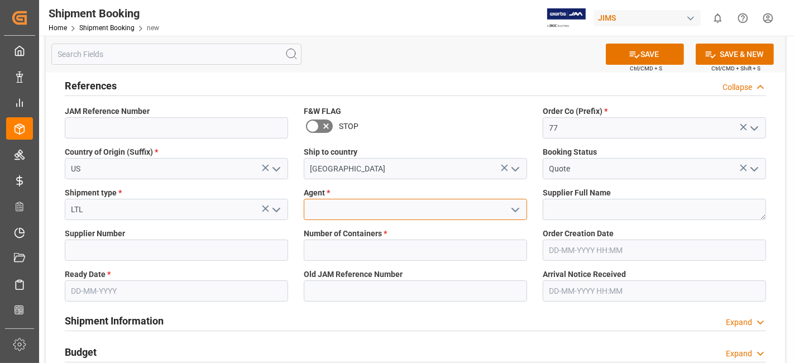
drag, startPoint x: 472, startPoint y: 213, endPoint x: 466, endPoint y: 211, distance: 6.4
click at [470, 213] on input at bounding box center [415, 209] width 223 height 21
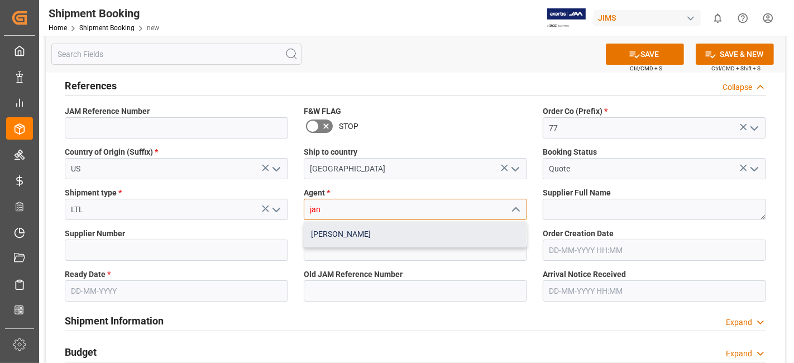
click at [439, 239] on div "[PERSON_NAME]" at bounding box center [415, 234] width 222 height 25
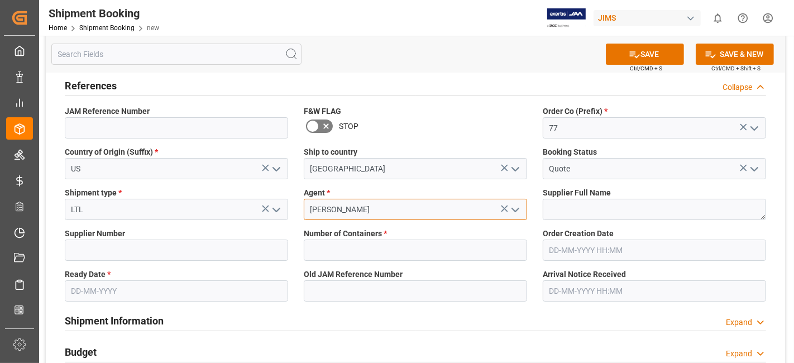
type input "[PERSON_NAME]"
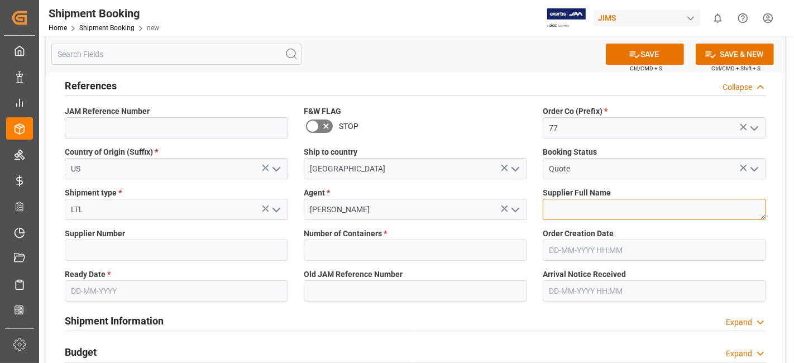
click at [568, 209] on textarea at bounding box center [654, 209] width 223 height 21
paste textarea "477028"
type textarea "477028"
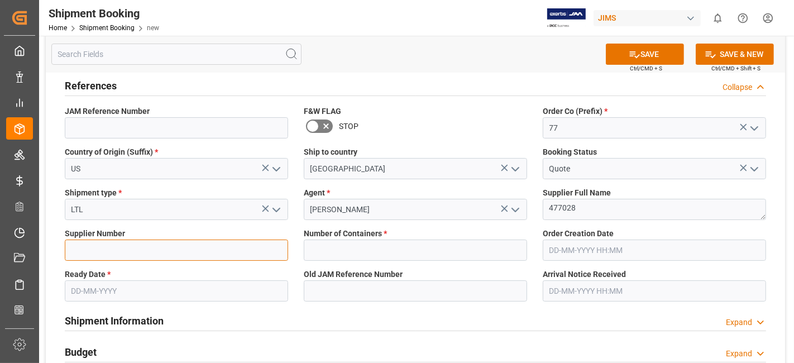
click at [142, 250] on input at bounding box center [176, 250] width 223 height 21
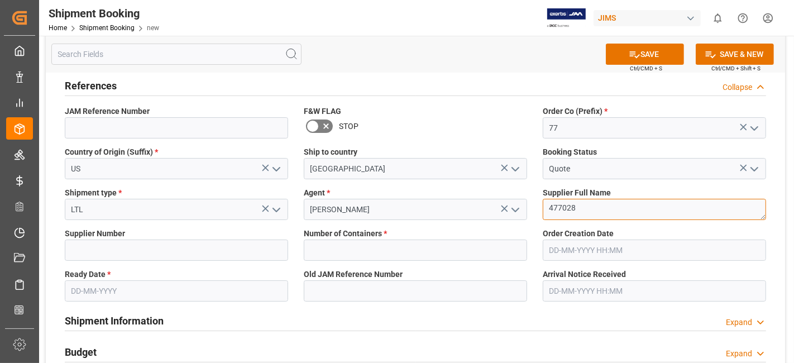
click at [559, 215] on textarea "477028" at bounding box center [654, 209] width 223 height 21
drag, startPoint x: 559, startPoint y: 215, endPoint x: 546, endPoint y: 215, distance: 12.9
click at [559, 215] on textarea "477028" at bounding box center [654, 209] width 223 height 21
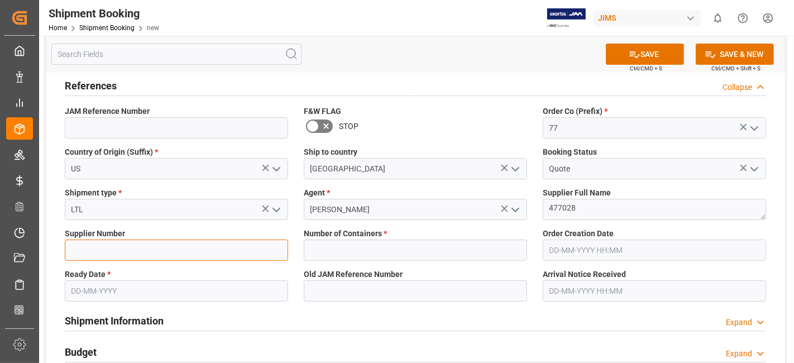
click at [80, 249] on input at bounding box center [176, 250] width 223 height 21
paste input "477028"
type input "477028"
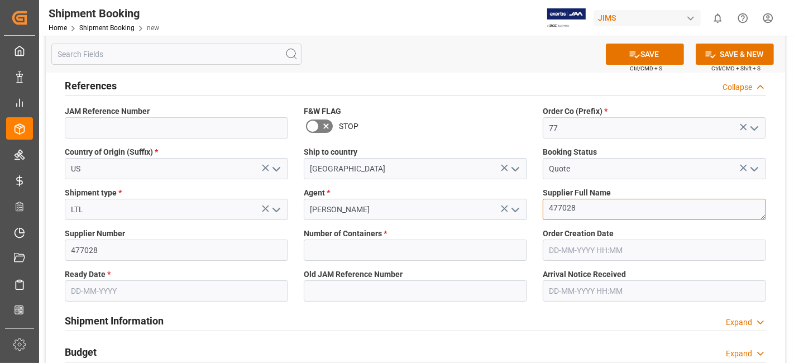
click at [554, 205] on textarea "477028" at bounding box center [654, 209] width 223 height 21
paste textarea "TEAC - TASCAM"
type textarea "TEAC - TASCAM"
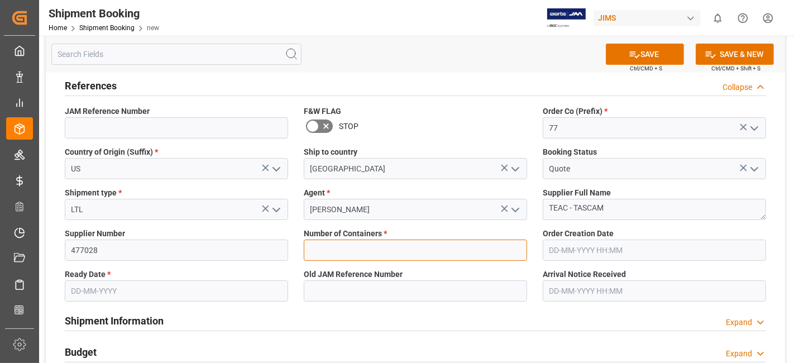
click at [402, 249] on input "text" at bounding box center [415, 250] width 223 height 21
type input "0"
click at [163, 292] on input "text" at bounding box center [176, 290] width 223 height 21
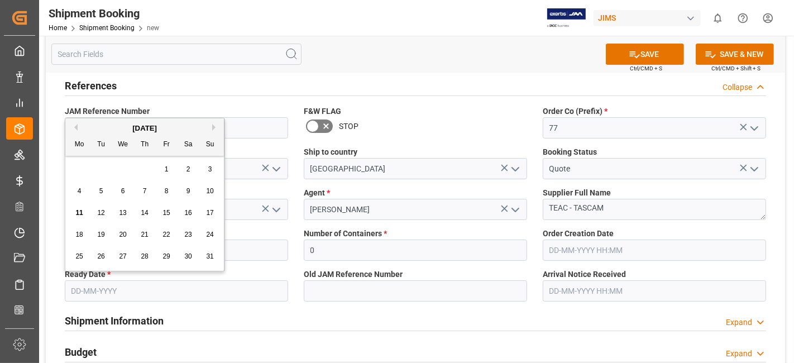
click at [121, 212] on span "13" at bounding box center [122, 213] width 7 height 8
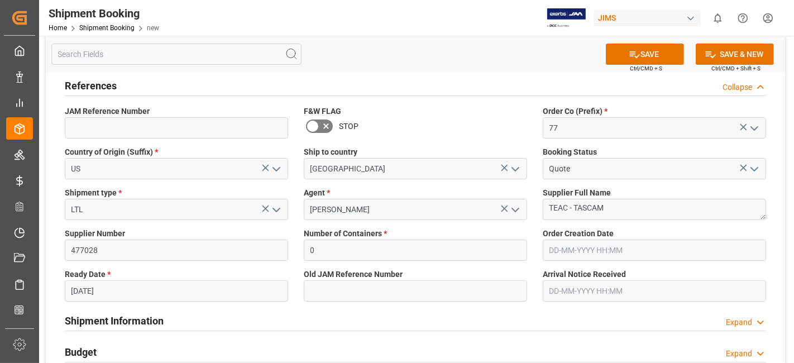
type input "13-08-2025"
click at [638, 55] on button "SAVE" at bounding box center [645, 54] width 78 height 21
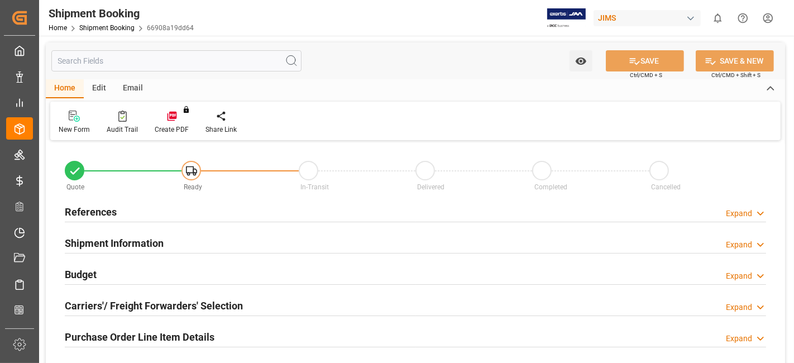
type input "0"
type input "[DATE]"
click at [117, 211] on div "References Expand" at bounding box center [416, 211] width 702 height 21
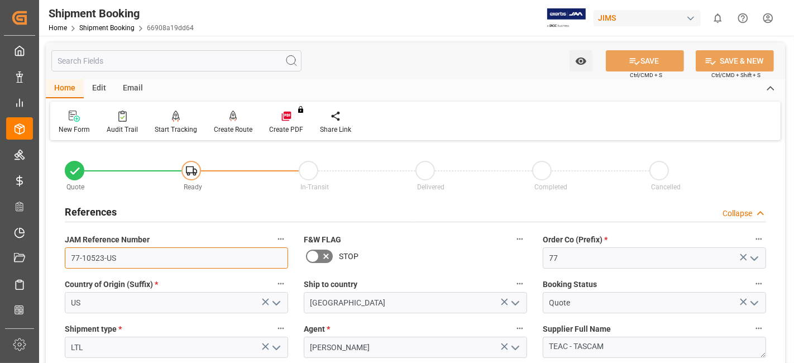
drag, startPoint x: 156, startPoint y: 259, endPoint x: 36, endPoint y: 257, distance: 119.6
click at [38, 257] on div "Created by potrace 1.15, written by [PERSON_NAME] [DATE]-[DATE] Created by potr…" at bounding box center [397, 181] width 794 height 363
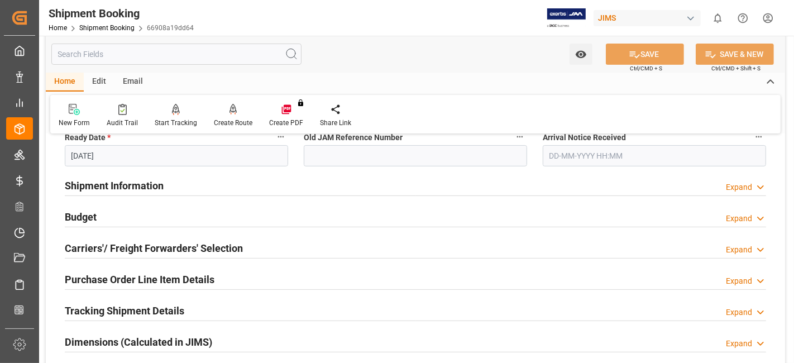
scroll to position [310, 0]
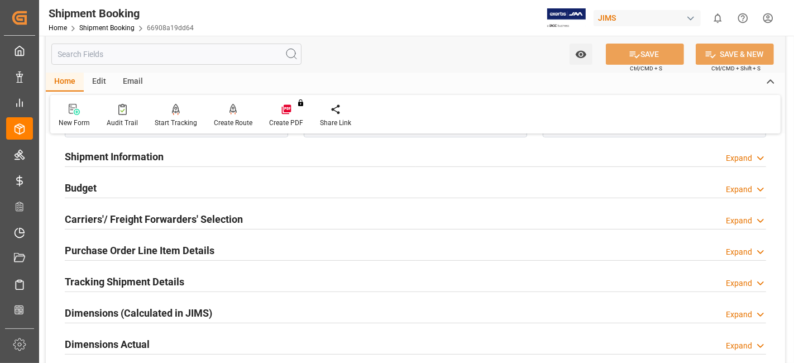
click at [178, 279] on h2 "Tracking Shipment Details" at bounding box center [125, 281] width 120 height 15
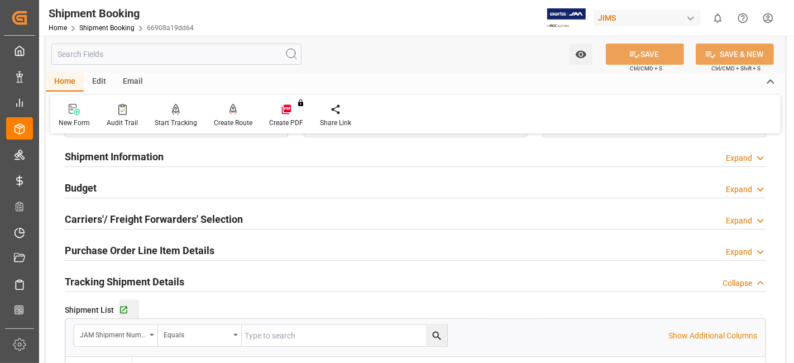
click at [131, 310] on div "Go to Shipment Tracking Grid" at bounding box center [129, 310] width 20 height 9
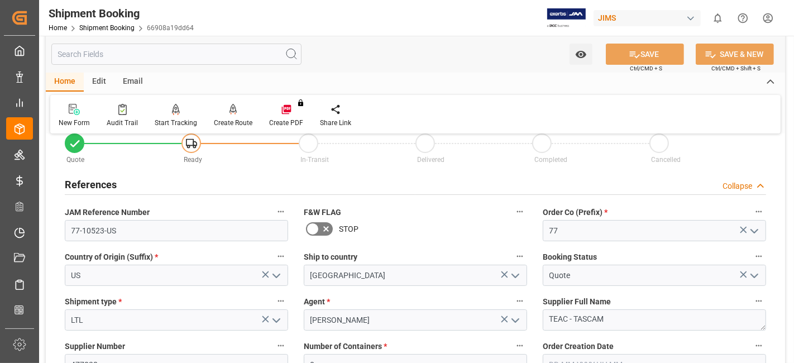
scroll to position [0, 0]
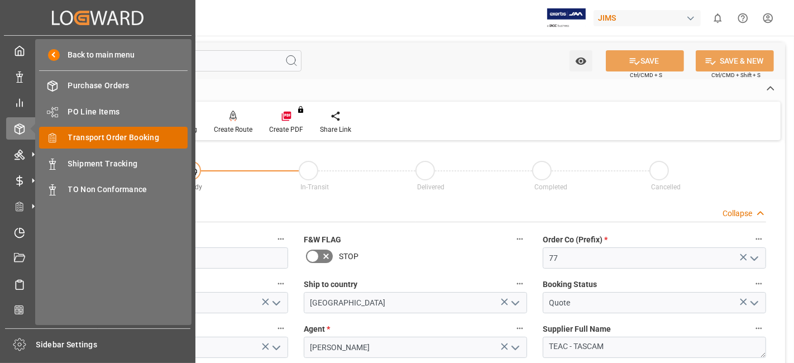
click at [137, 139] on span "Transport Order Booking" at bounding box center [128, 138] width 120 height 12
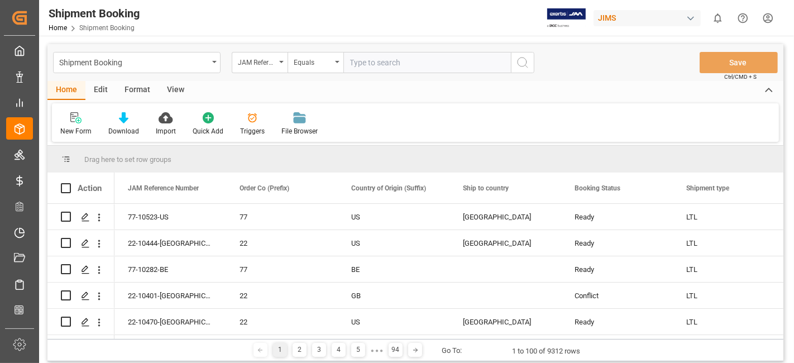
click at [372, 64] on input "text" at bounding box center [428, 62] width 168 height 21
type input "77-10413-US"
click at [531, 63] on button "search button" at bounding box center [522, 62] width 23 height 21
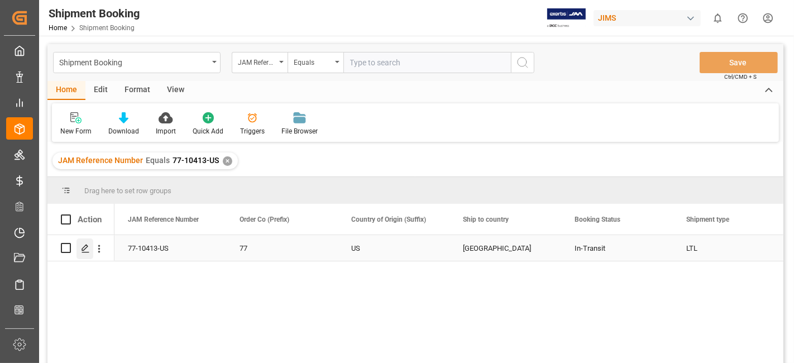
click at [85, 246] on icon "Press SPACE to select this row." at bounding box center [85, 248] width 9 height 9
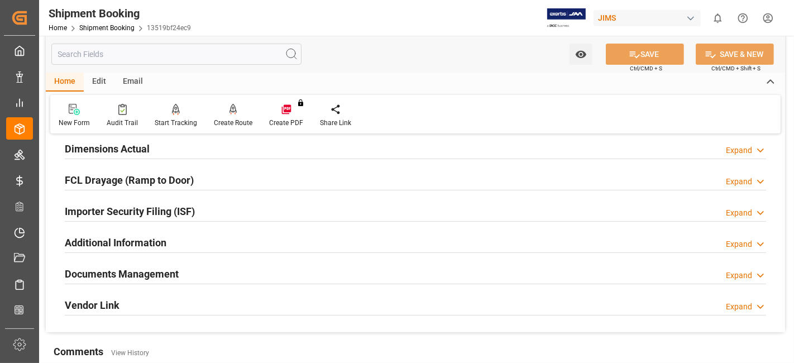
scroll to position [310, 0]
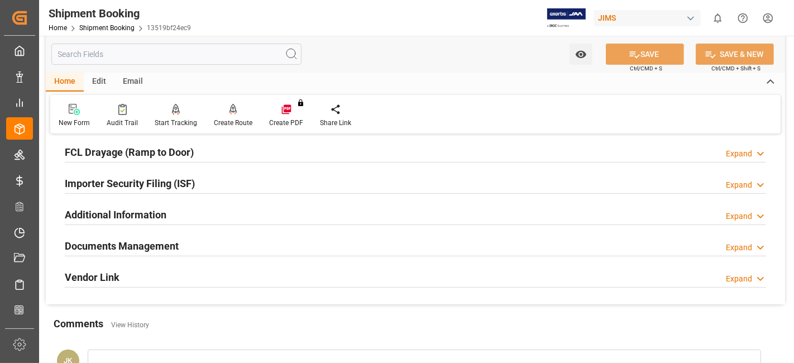
click at [113, 249] on h2 "Documents Management" at bounding box center [122, 246] width 114 height 15
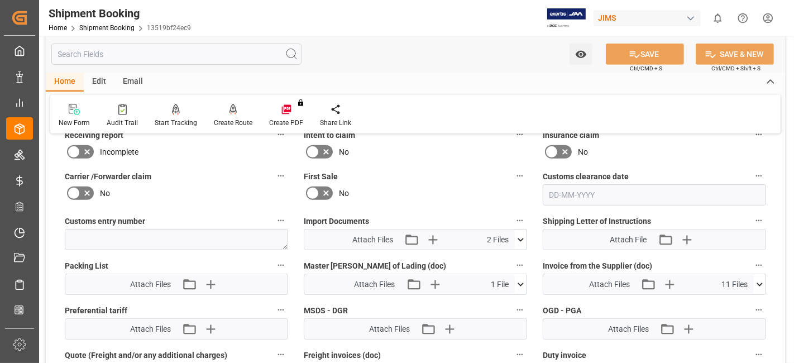
scroll to position [559, 0]
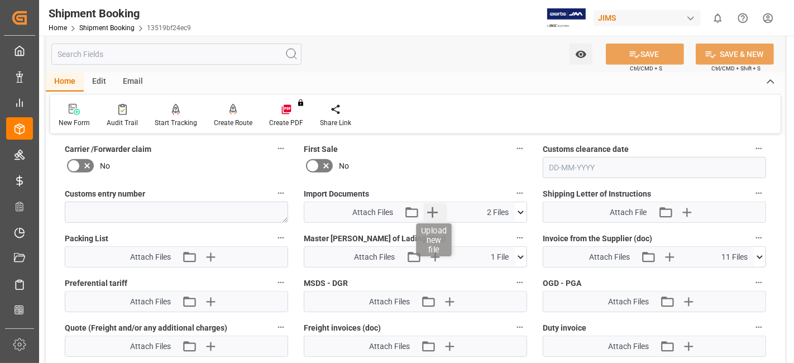
click at [435, 212] on icon "button" at bounding box center [433, 212] width 18 height 18
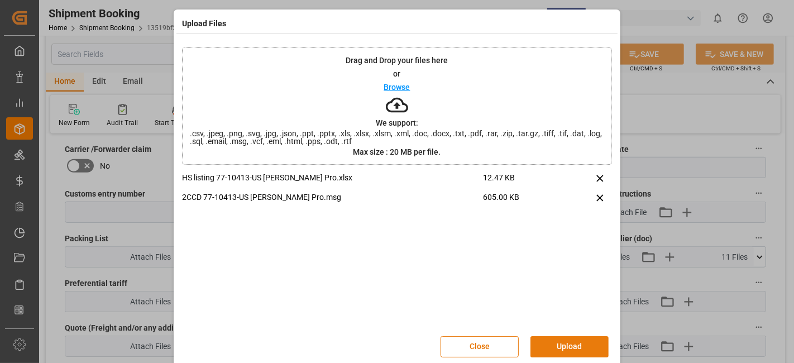
click at [575, 344] on button "Upload" at bounding box center [570, 346] width 78 height 21
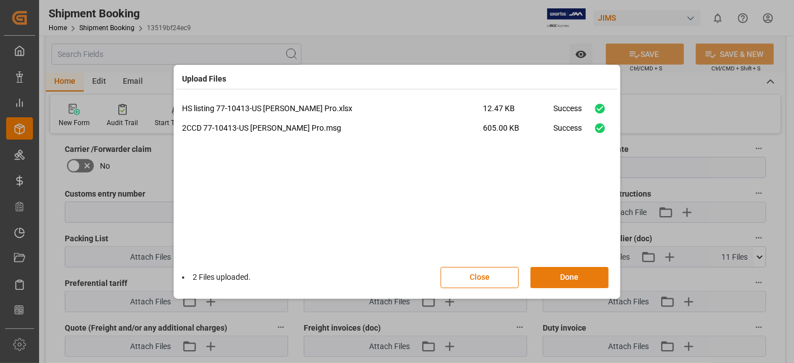
click at [568, 278] on button "Done" at bounding box center [570, 277] width 78 height 21
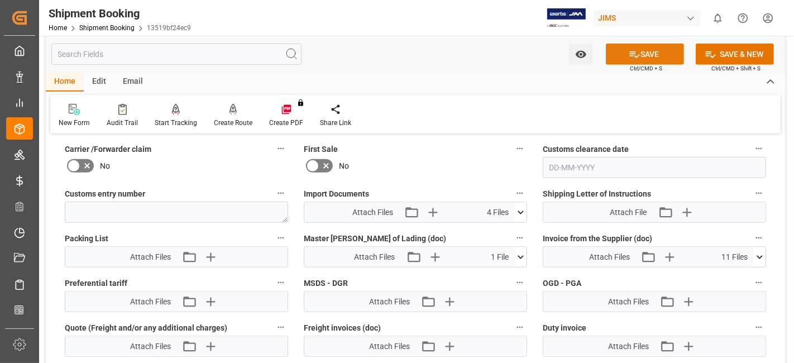
click at [618, 58] on button "SAVE" at bounding box center [645, 54] width 78 height 21
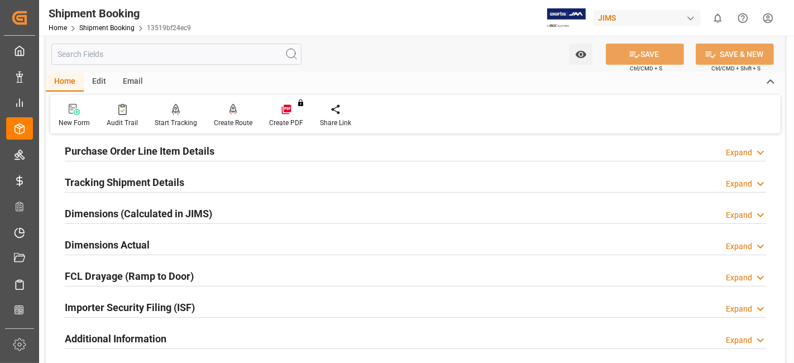
scroll to position [124, 0]
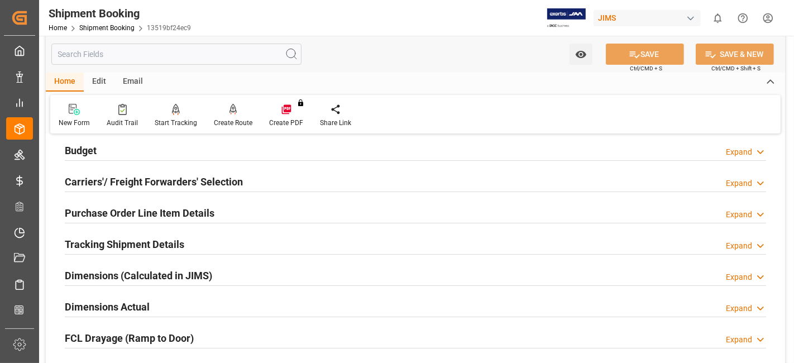
click at [117, 243] on h2 "Tracking Shipment Details" at bounding box center [125, 244] width 120 height 15
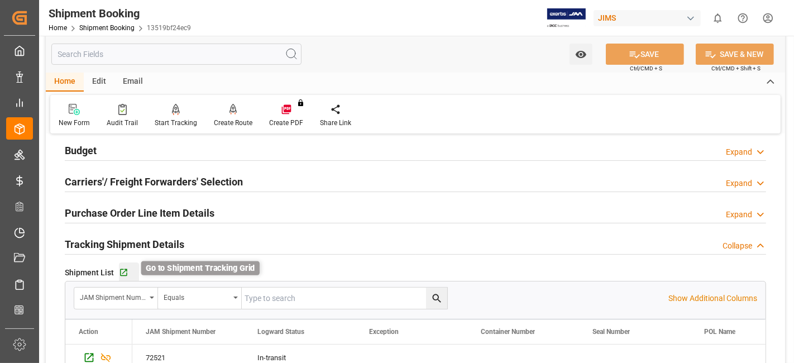
click at [124, 270] on icon "button" at bounding box center [123, 272] width 9 height 9
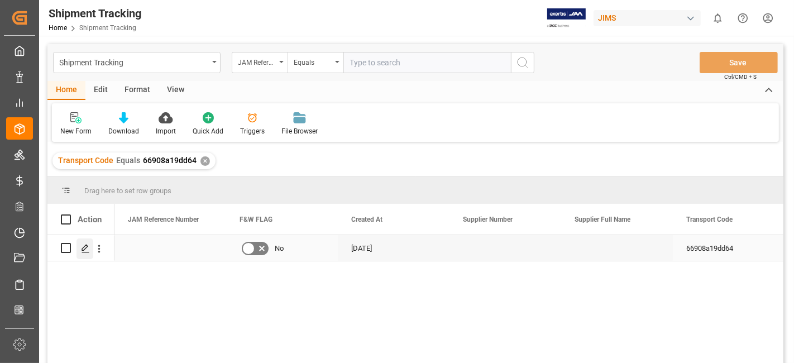
click at [83, 250] on polygon "Press SPACE to select this row." at bounding box center [85, 248] width 6 height 6
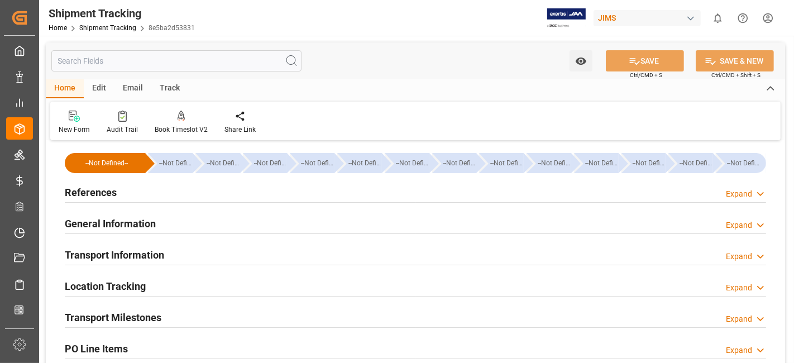
type input "[DATE]"
click at [203, 202] on div at bounding box center [416, 202] width 702 height 1
click at [203, 196] on div "References Expand" at bounding box center [416, 191] width 702 height 21
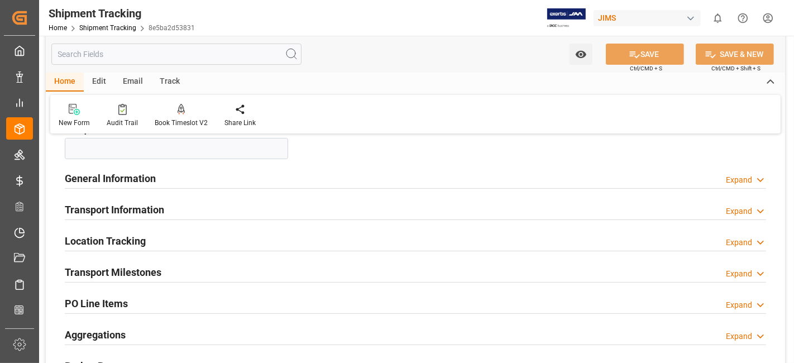
scroll to position [310, 0]
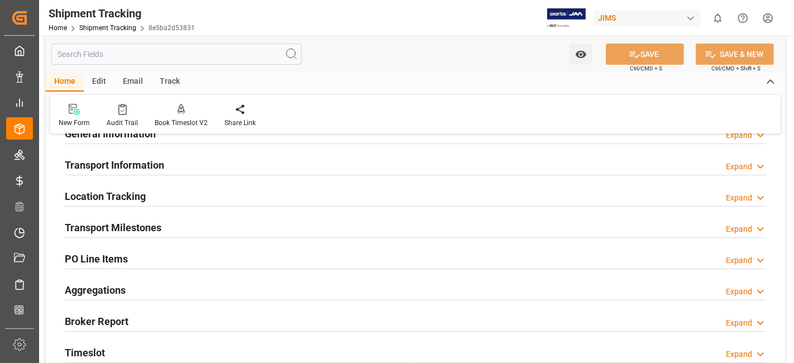
click at [182, 163] on div "Transport Information Expand" at bounding box center [416, 164] width 702 height 21
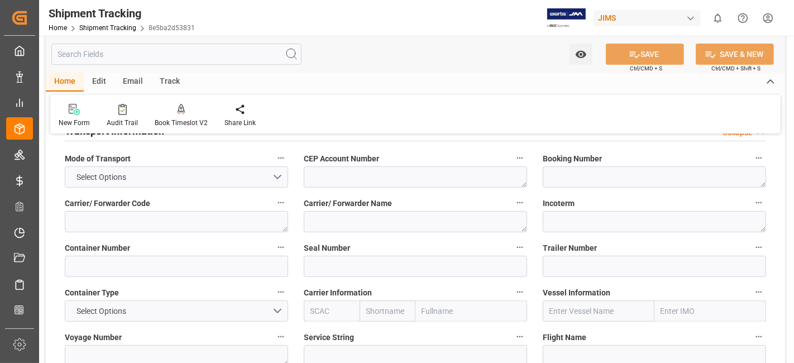
scroll to position [372, 0]
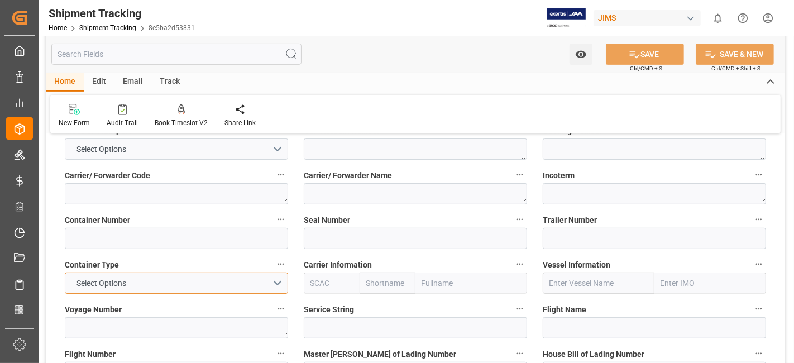
click at [277, 280] on button "Select Options" at bounding box center [176, 283] width 223 height 21
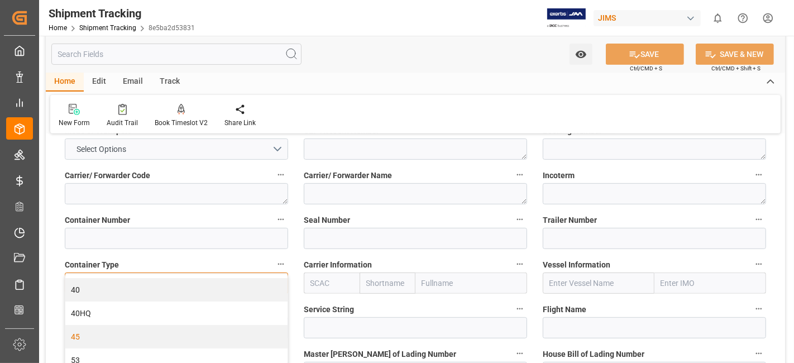
scroll to position [496, 0]
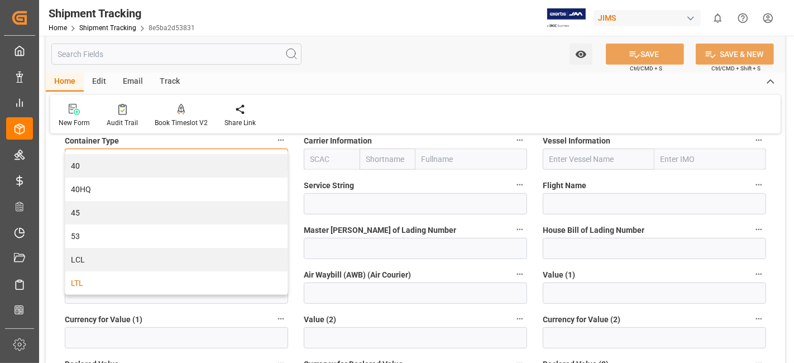
click at [130, 280] on div "LTL" at bounding box center [176, 283] width 222 height 23
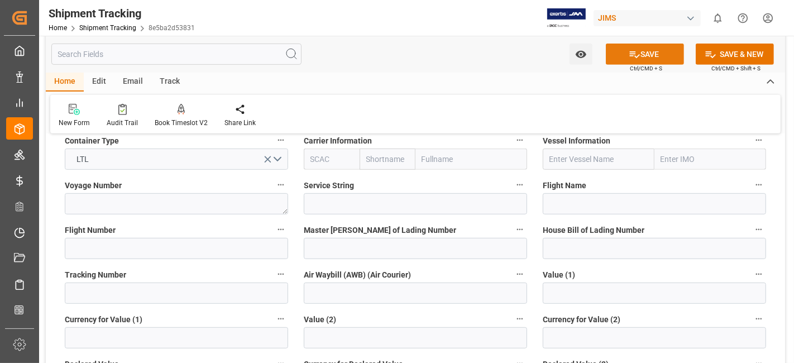
click at [632, 55] on icon at bounding box center [635, 54] width 10 height 7
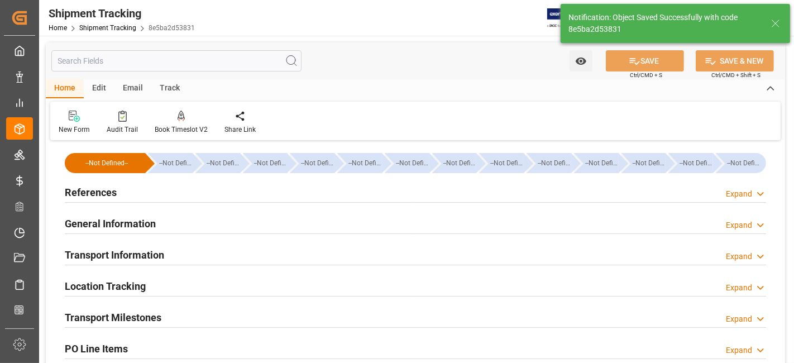
scroll to position [0, 0]
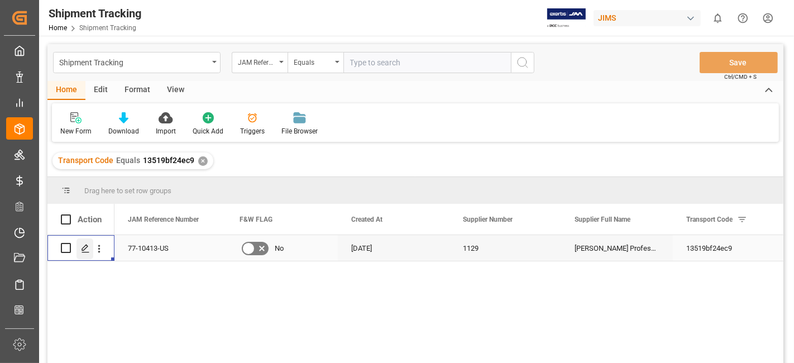
click at [85, 253] on icon "Press SPACE to select this row." at bounding box center [85, 248] width 9 height 9
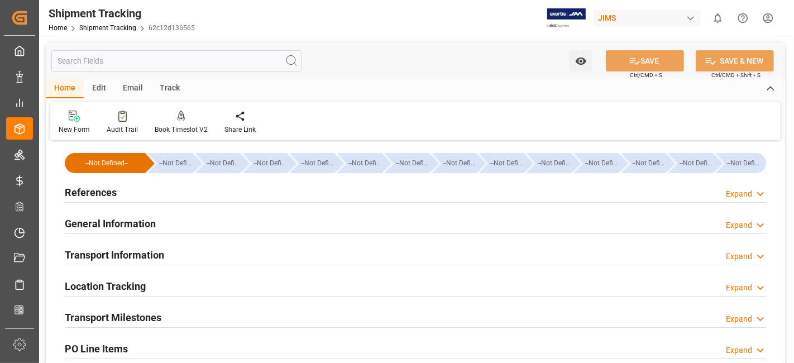
click at [100, 185] on h2 "References" at bounding box center [91, 192] width 52 height 15
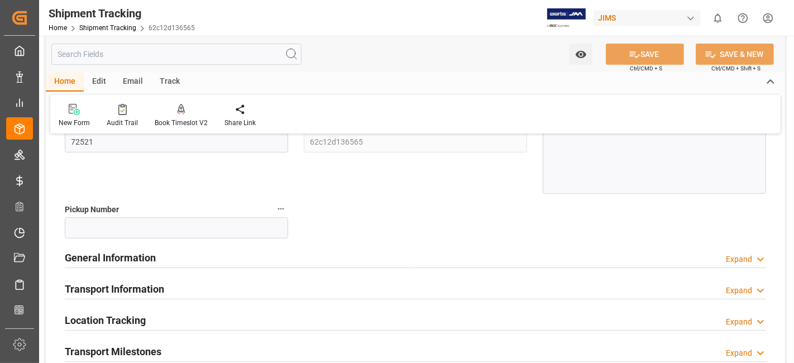
scroll to position [248, 0]
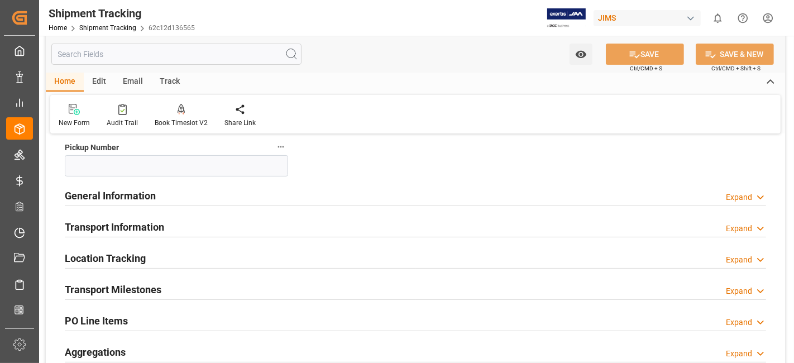
click at [231, 226] on div "Transport Information Expand" at bounding box center [416, 226] width 702 height 21
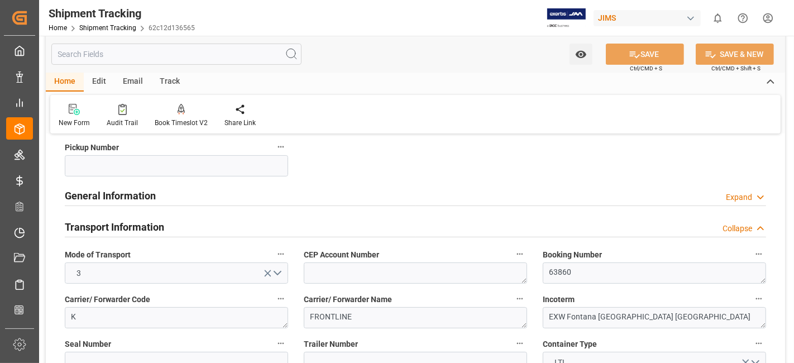
scroll to position [310, 0]
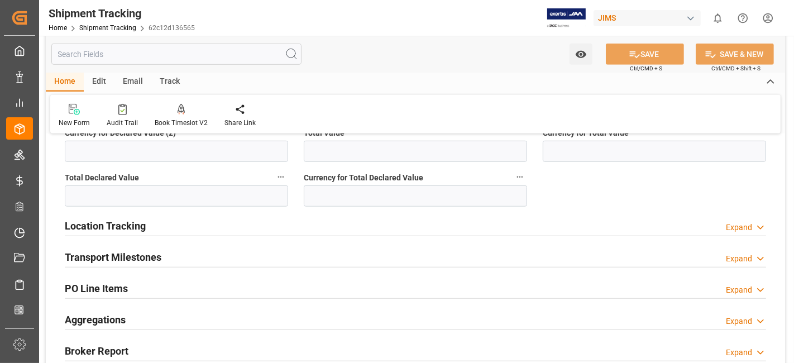
click at [192, 259] on div "Transport Milestones Expand" at bounding box center [416, 256] width 702 height 21
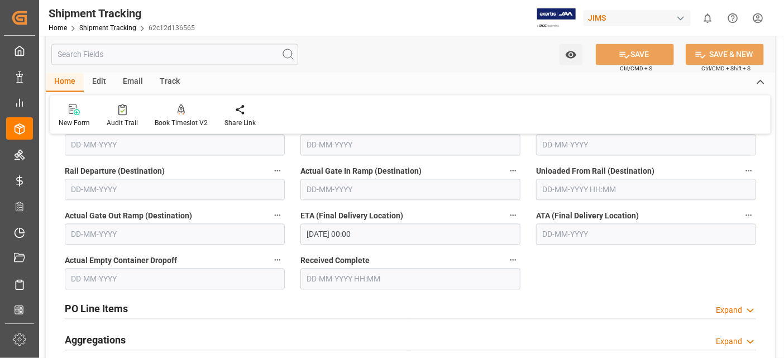
scroll to position [931, 0]
